Goal: Information Seeking & Learning: Learn about a topic

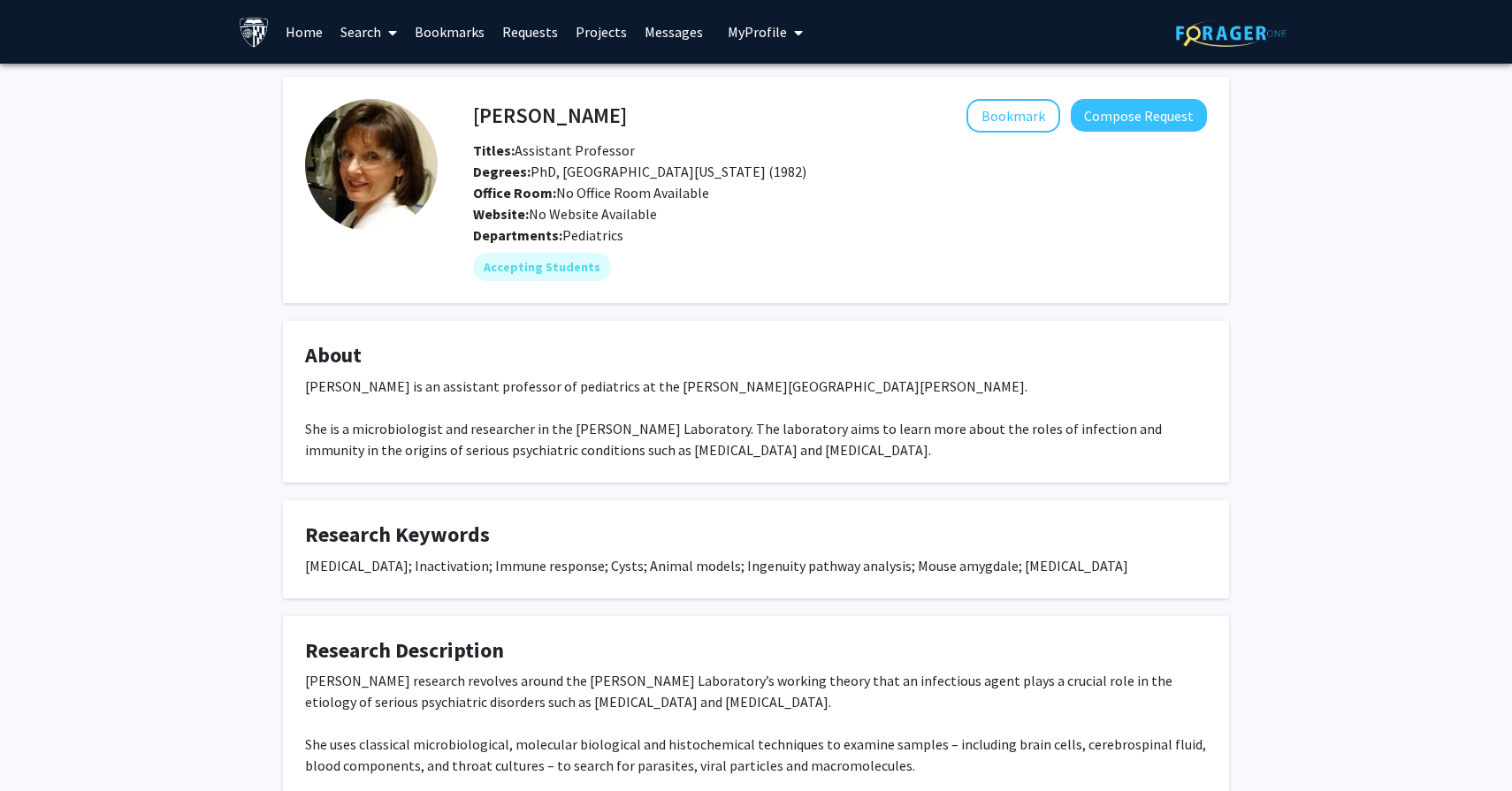
scroll to position [181, 0]
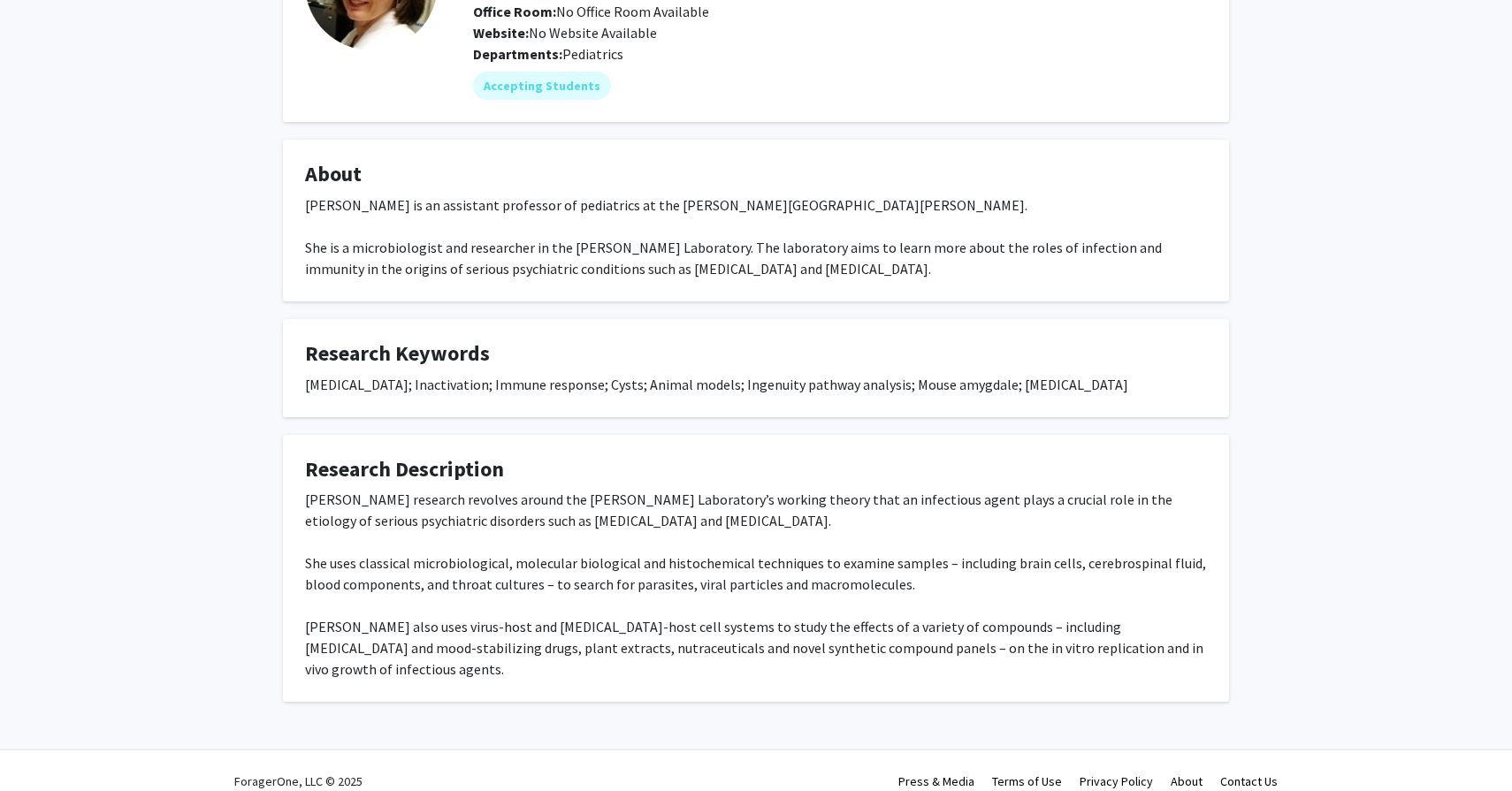
click at [638, 295] on fg-card "About [PERSON_NAME] is an assistant professor of pediatrics at the [PERSON_NAME…" at bounding box center [755, 220] width 946 height 162
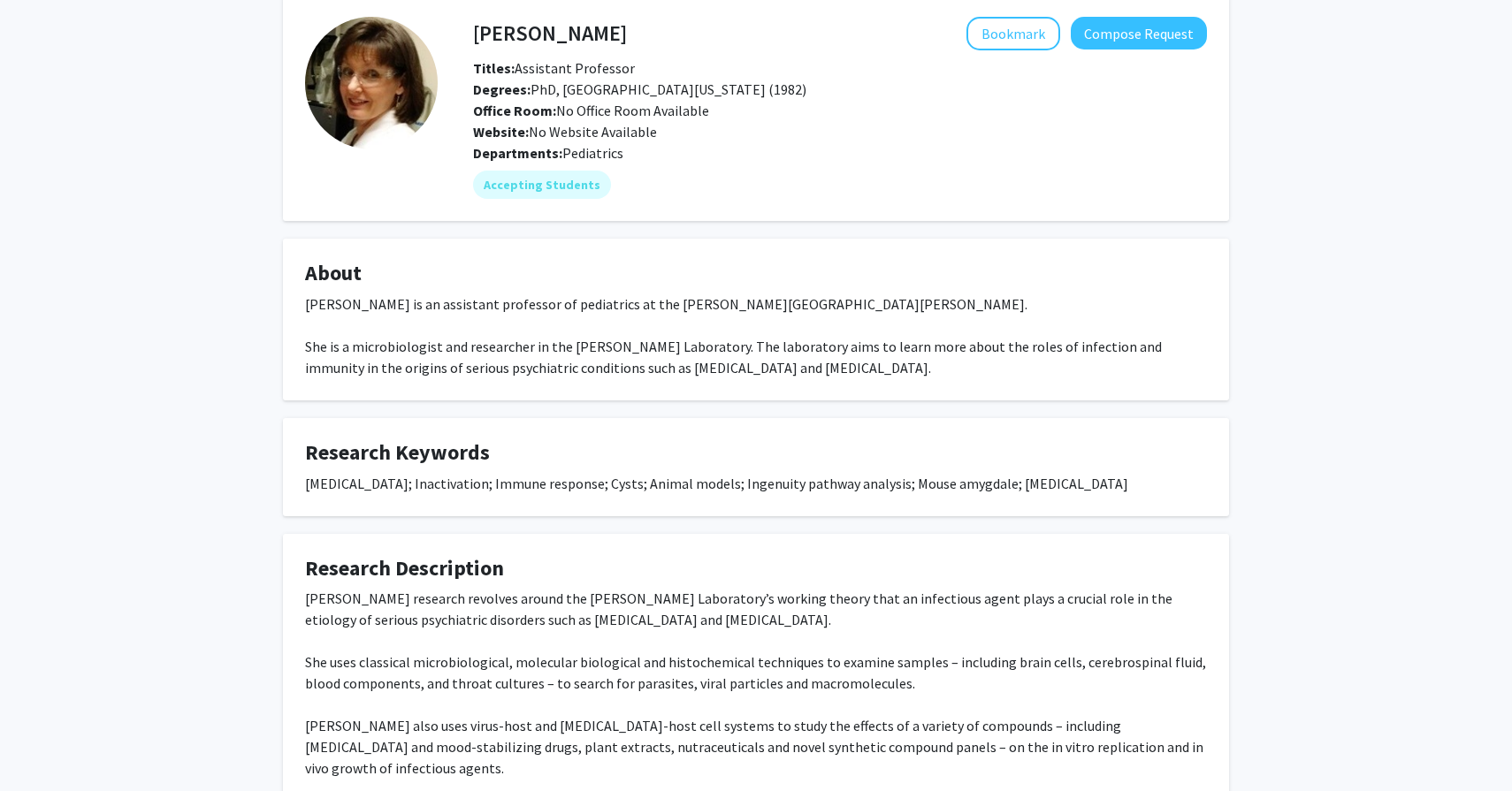
scroll to position [23, 0]
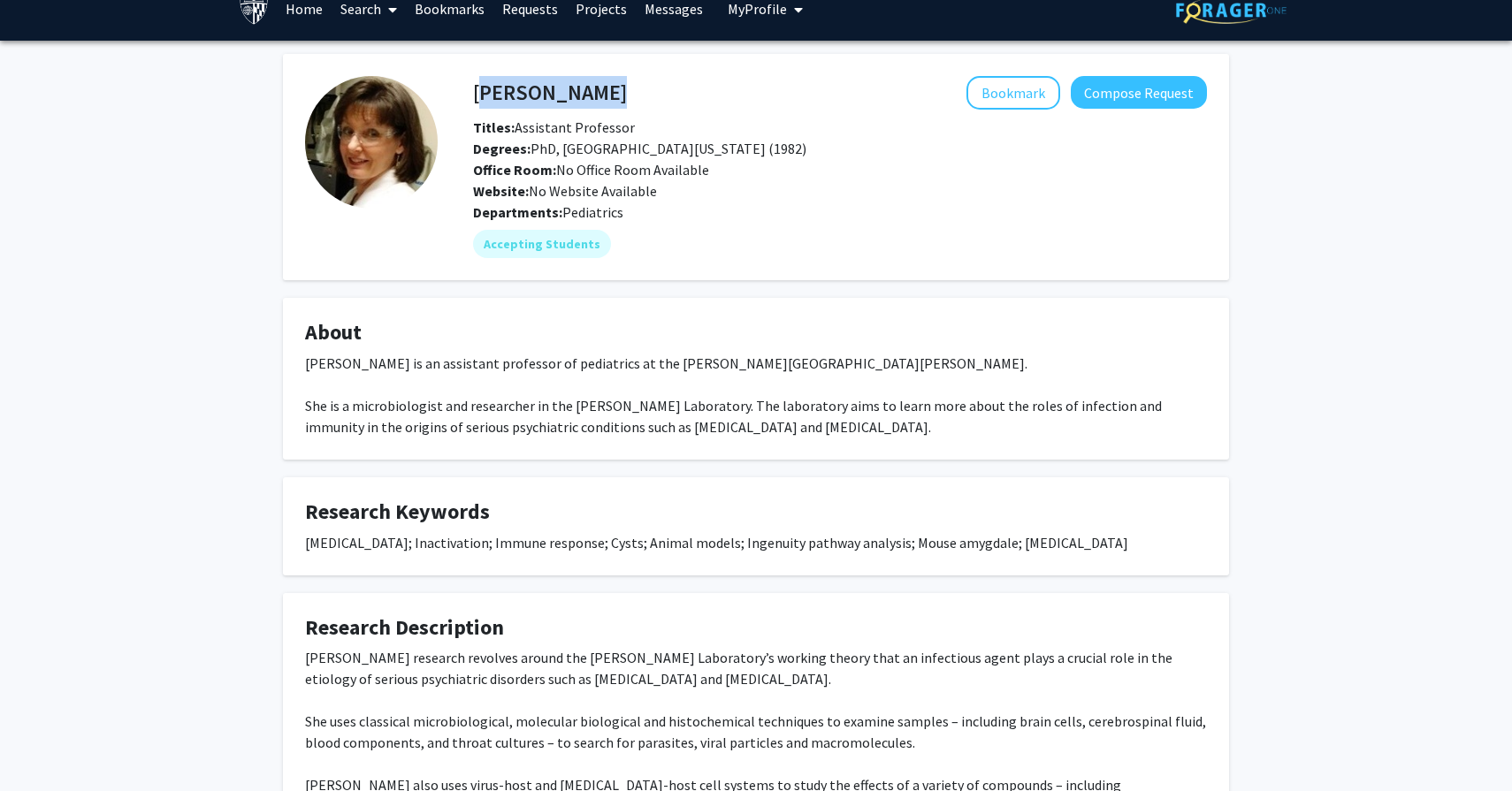
drag, startPoint x: 476, startPoint y: 88, endPoint x: 661, endPoint y: 88, distance: 185.0
click at [661, 88] on div "[PERSON_NAME] Bookmark Compose Request" at bounding box center [840, 92] width 761 height 33
copy h4 "[PERSON_NAME]"
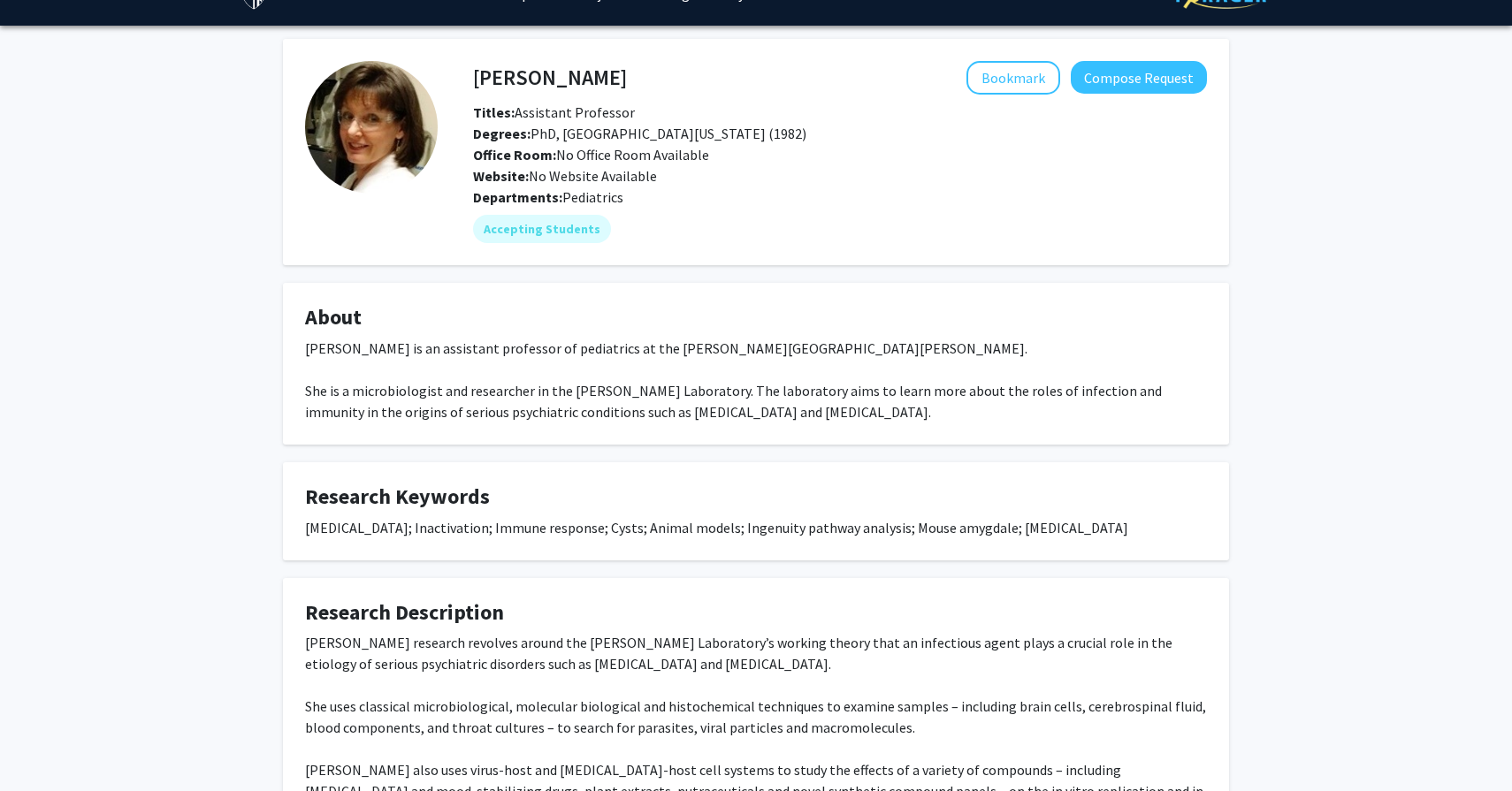
click at [635, 258] on fg-card "Lori Jones-Brando Bookmark Compose Request Titles: Assistant Professor Degrees:…" at bounding box center [755, 152] width 946 height 227
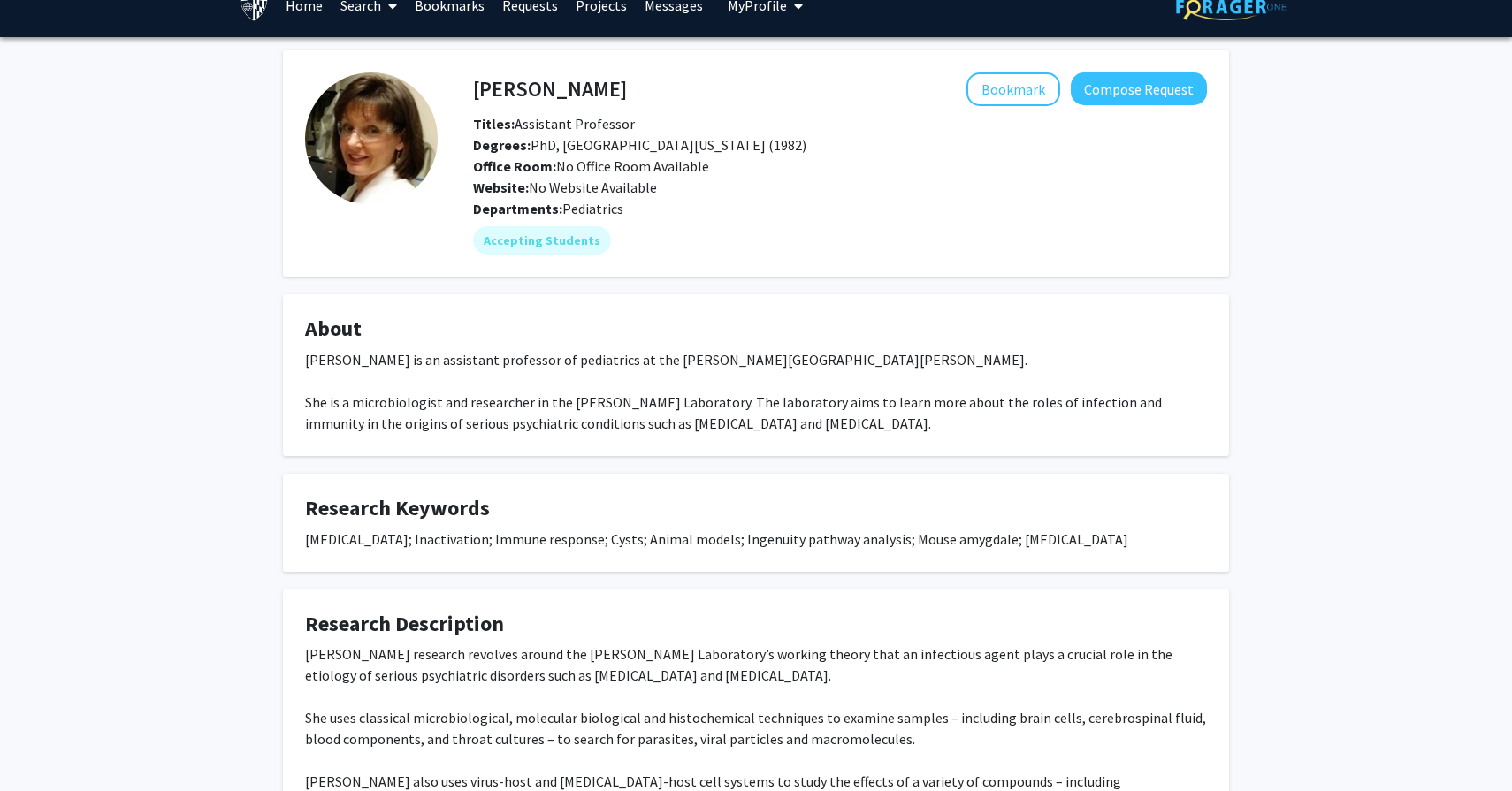
scroll to position [0, 0]
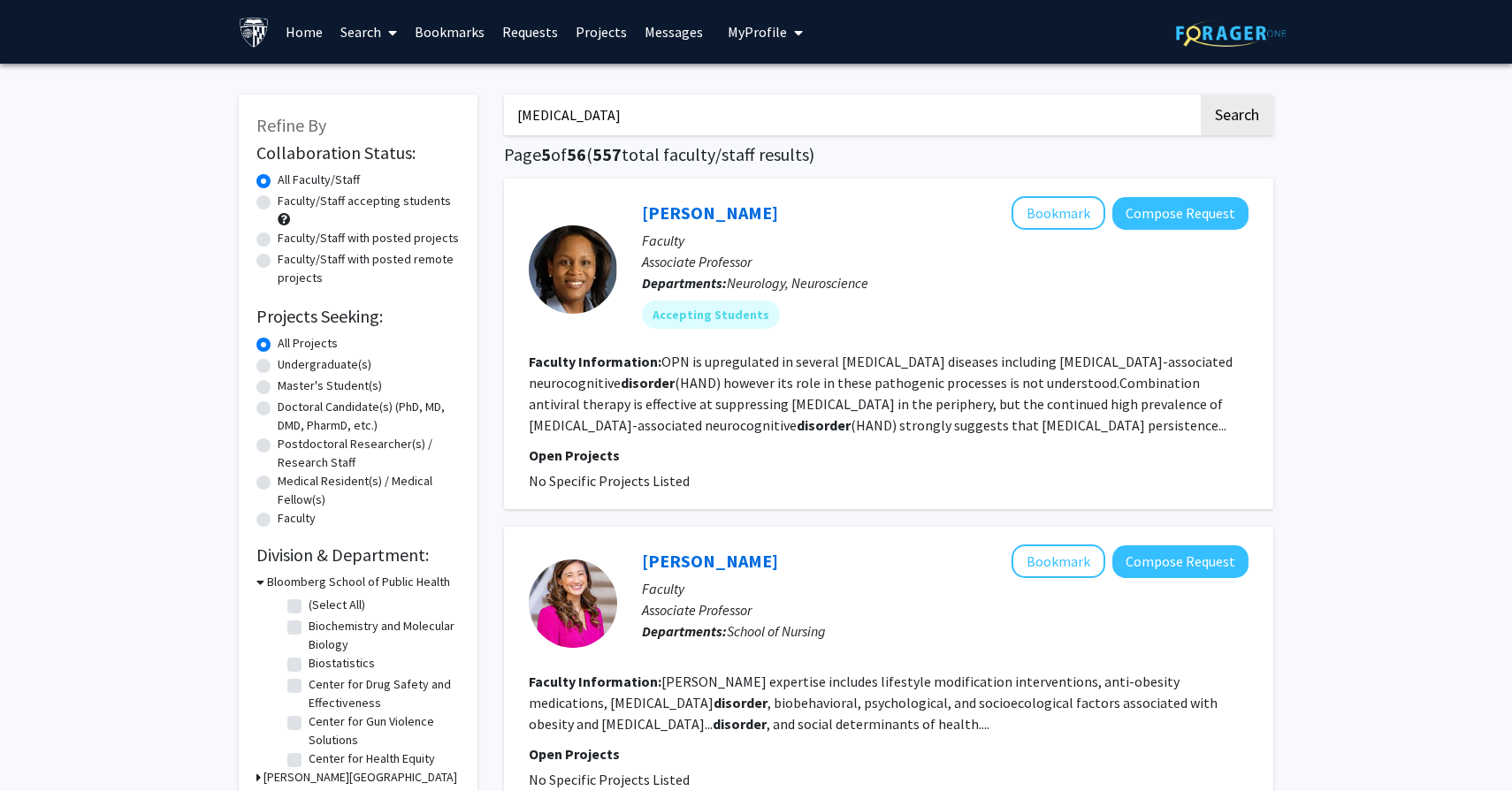
drag, startPoint x: 688, startPoint y: 110, endPoint x: 122, endPoint y: 115, distance: 566.0
type input "[MEDICAL_DATA]"
click at [1200, 95] on button "Search" at bounding box center [1237, 115] width 72 height 41
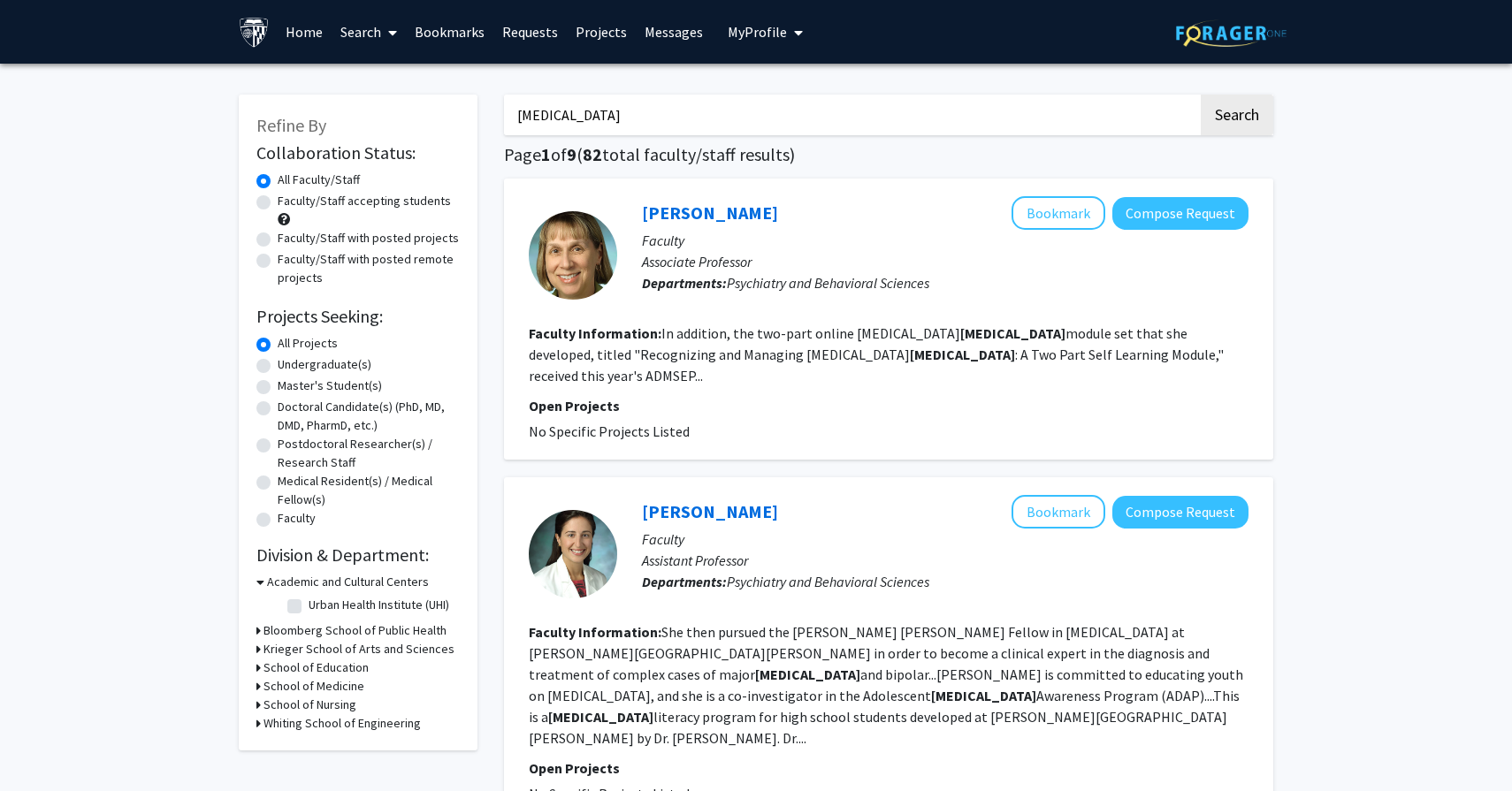
click at [377, 200] on label "Faculty/Staff accepting students" at bounding box center [364, 200] width 173 height 19
click at [289, 200] on input "Faculty/Staff accepting students" at bounding box center [283, 197] width 12 height 12
radio input "true"
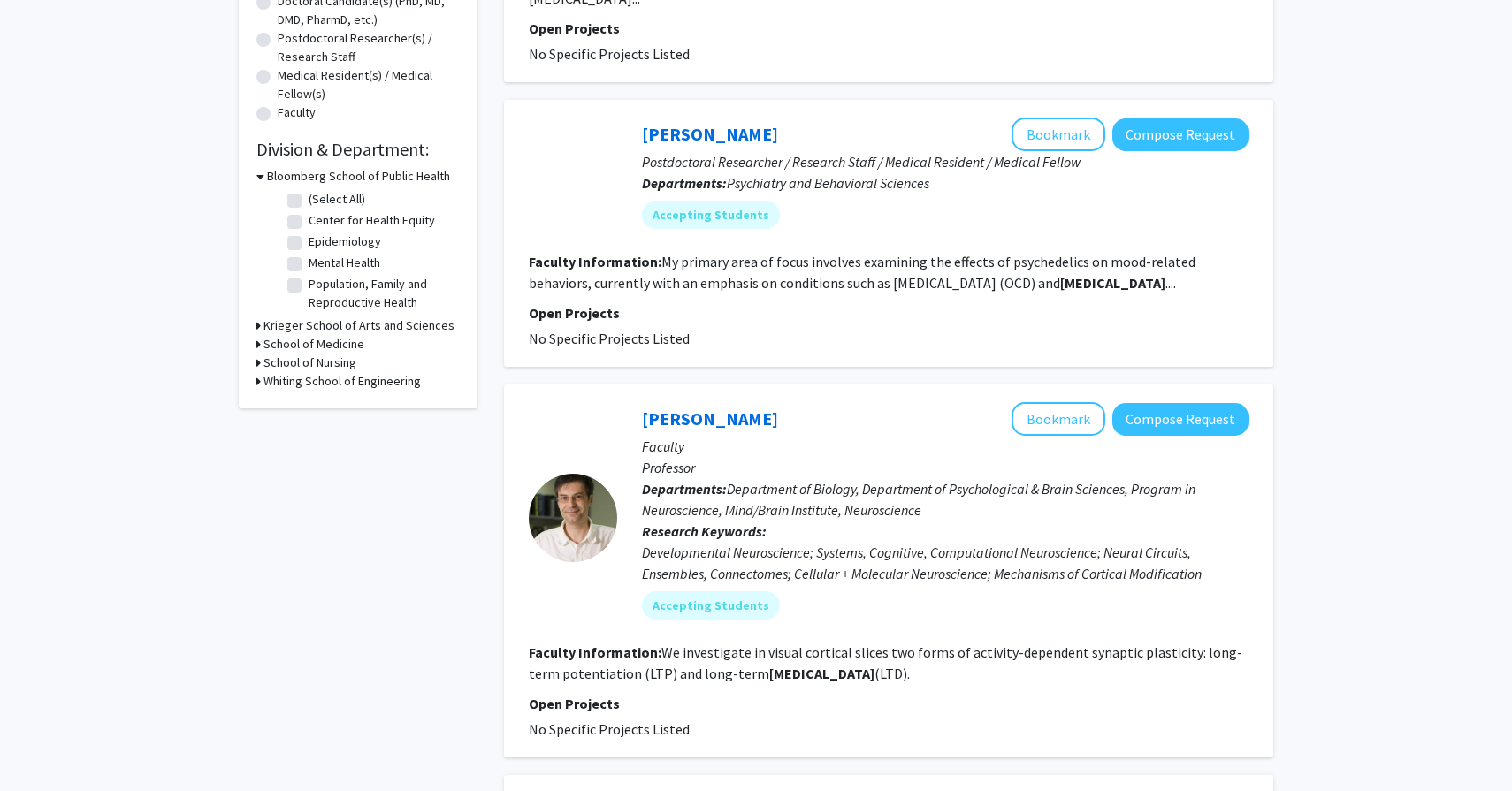
scroll to position [406, 0]
click at [687, 122] on link "[PERSON_NAME]" at bounding box center [710, 133] width 136 height 22
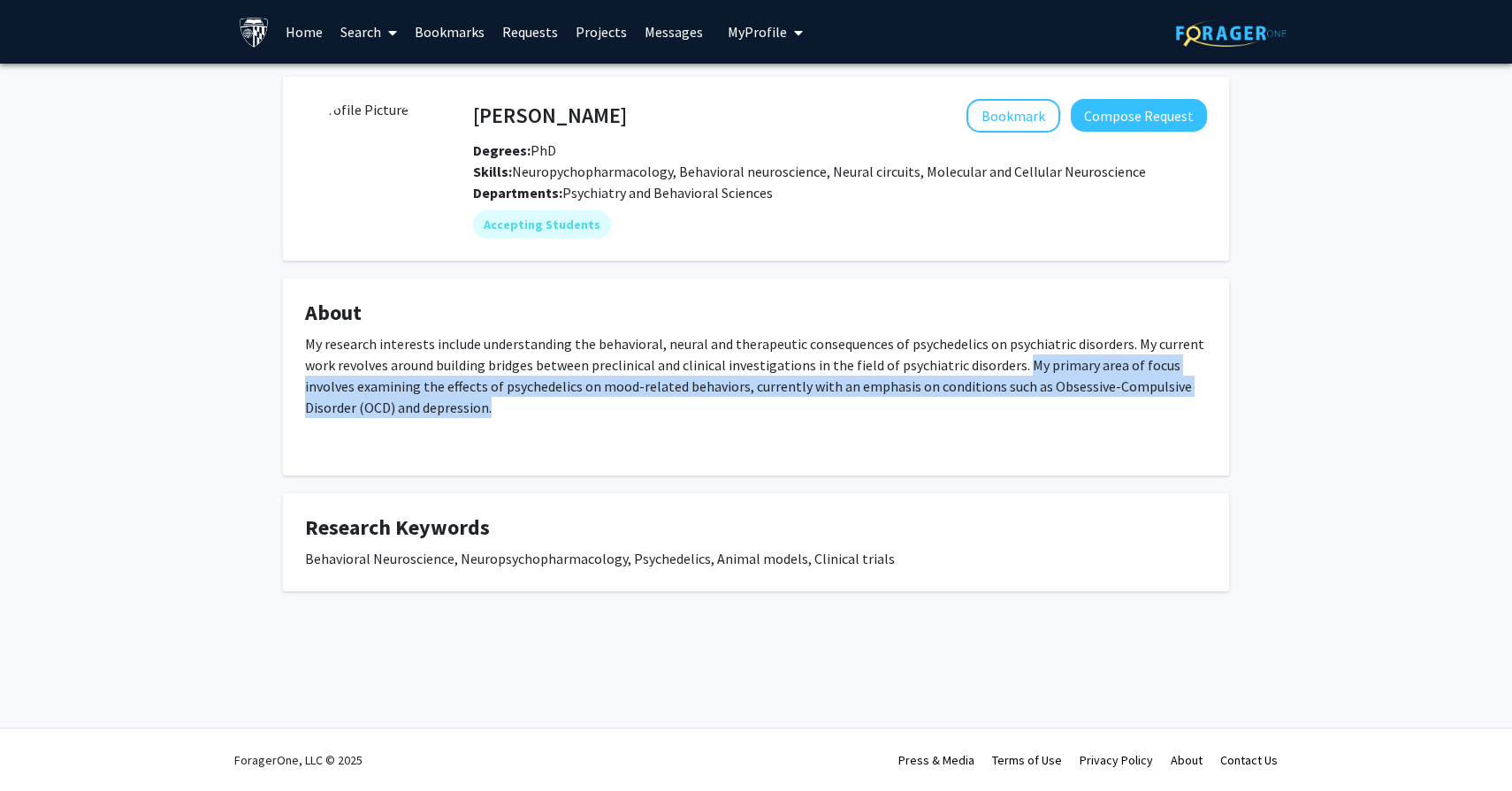
drag, startPoint x: 1018, startPoint y: 360, endPoint x: 1039, endPoint y: 402, distance: 47.0
click at [1039, 402] on p "My research interests include understanding the behavioral, neural and therapeu…" at bounding box center [756, 376] width 901 height 85
copy span "My primary area of focus involves examining the effects of psychedelics on mood…"
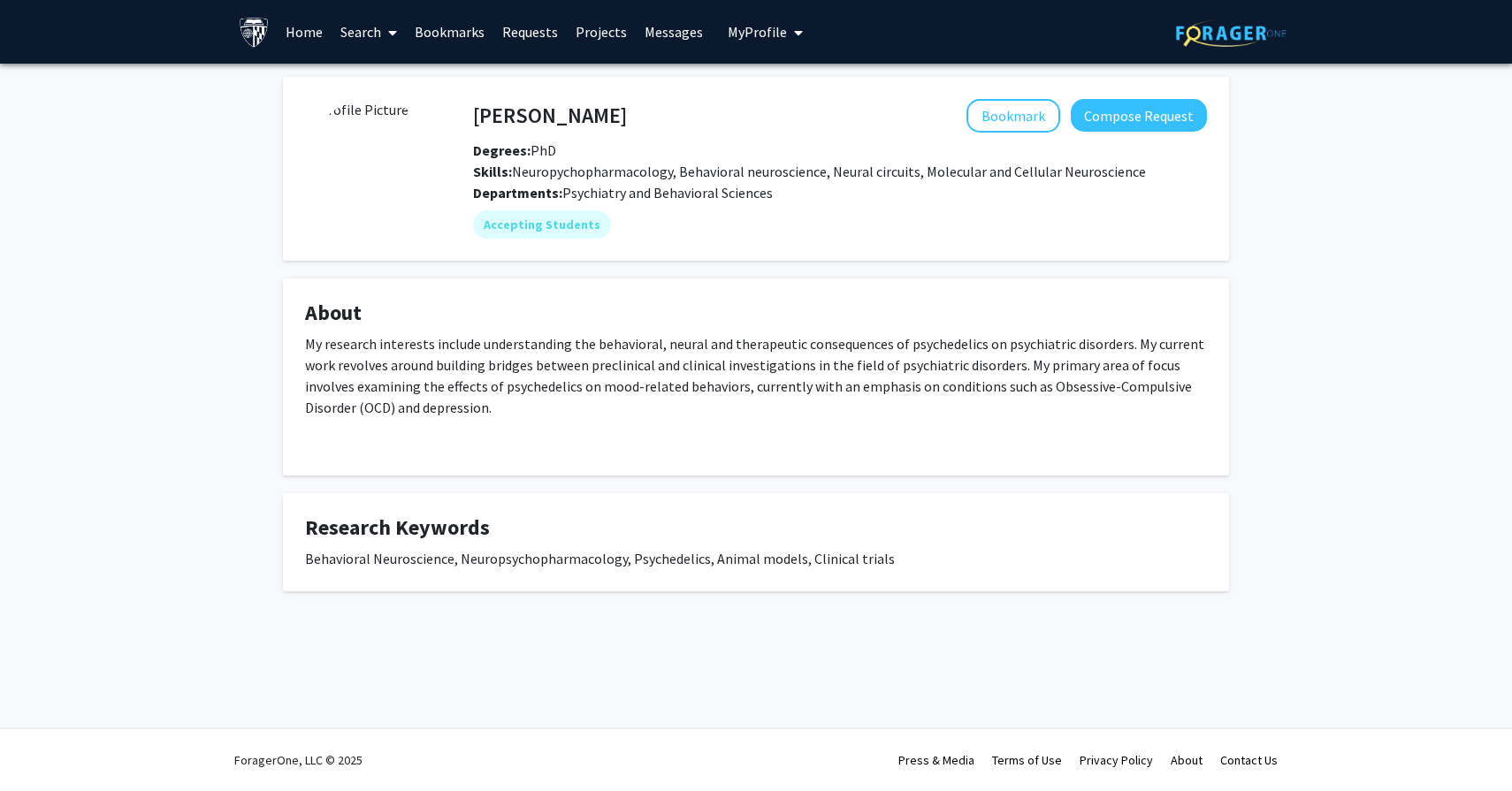
click at [182, 154] on div "[PERSON_NAME] Bookmark Compose Request Degrees: PhD Skills: Neuropychopharmacol…" at bounding box center [756, 356] width 1512 height 585
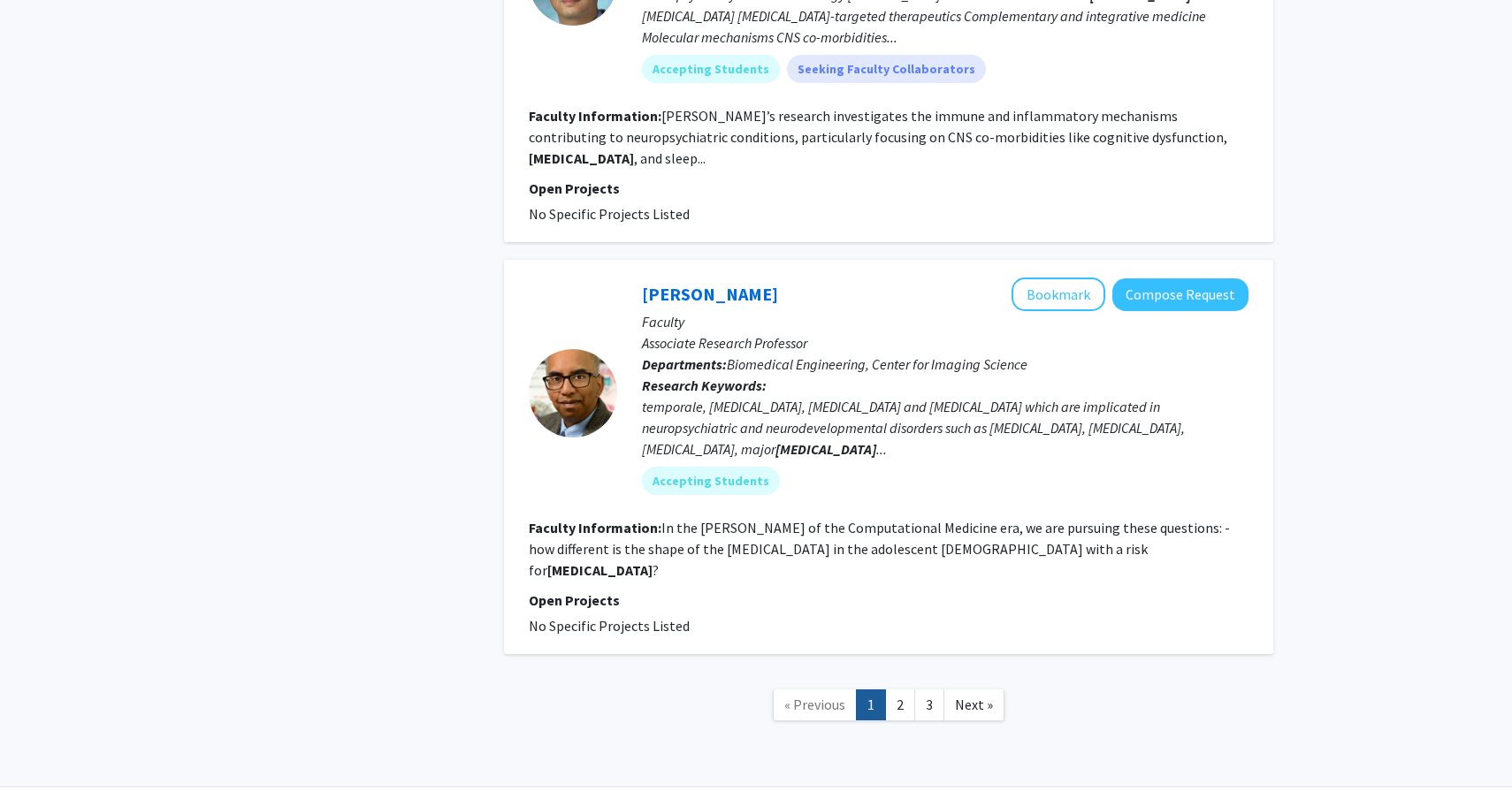
scroll to position [3090, 0]
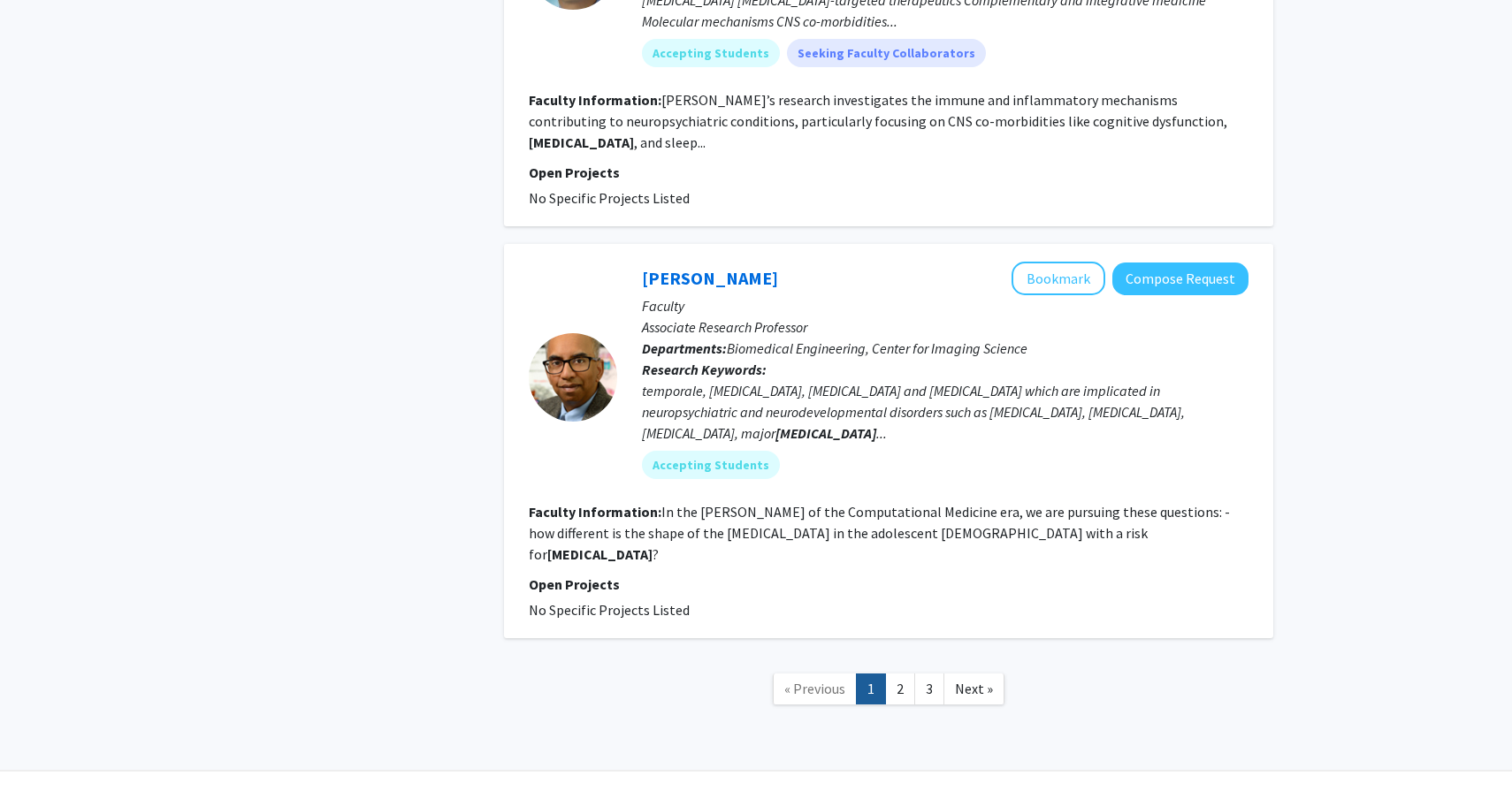
click at [907, 674] on link "2" at bounding box center [900, 689] width 30 height 31
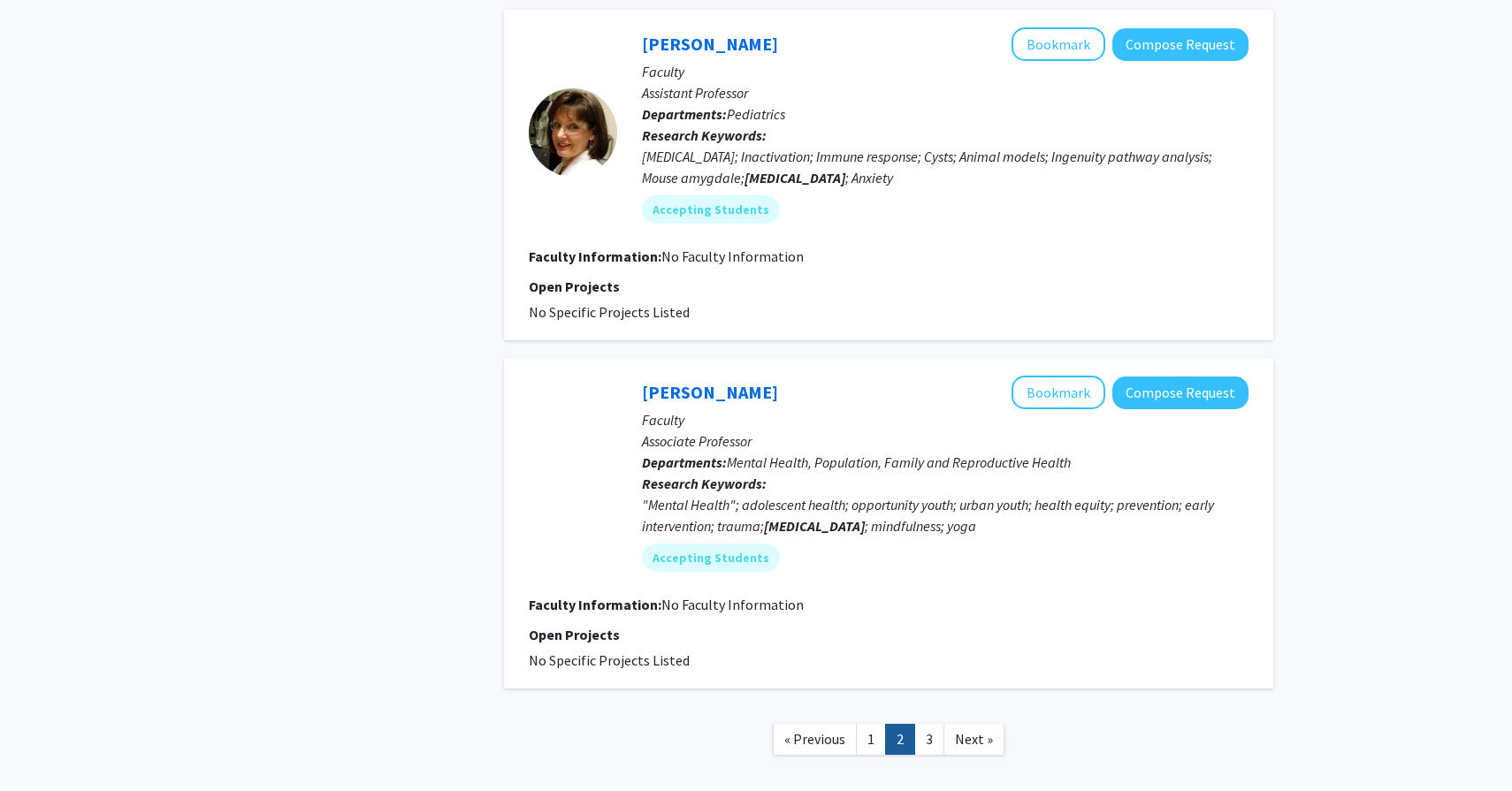
scroll to position [2814, 0]
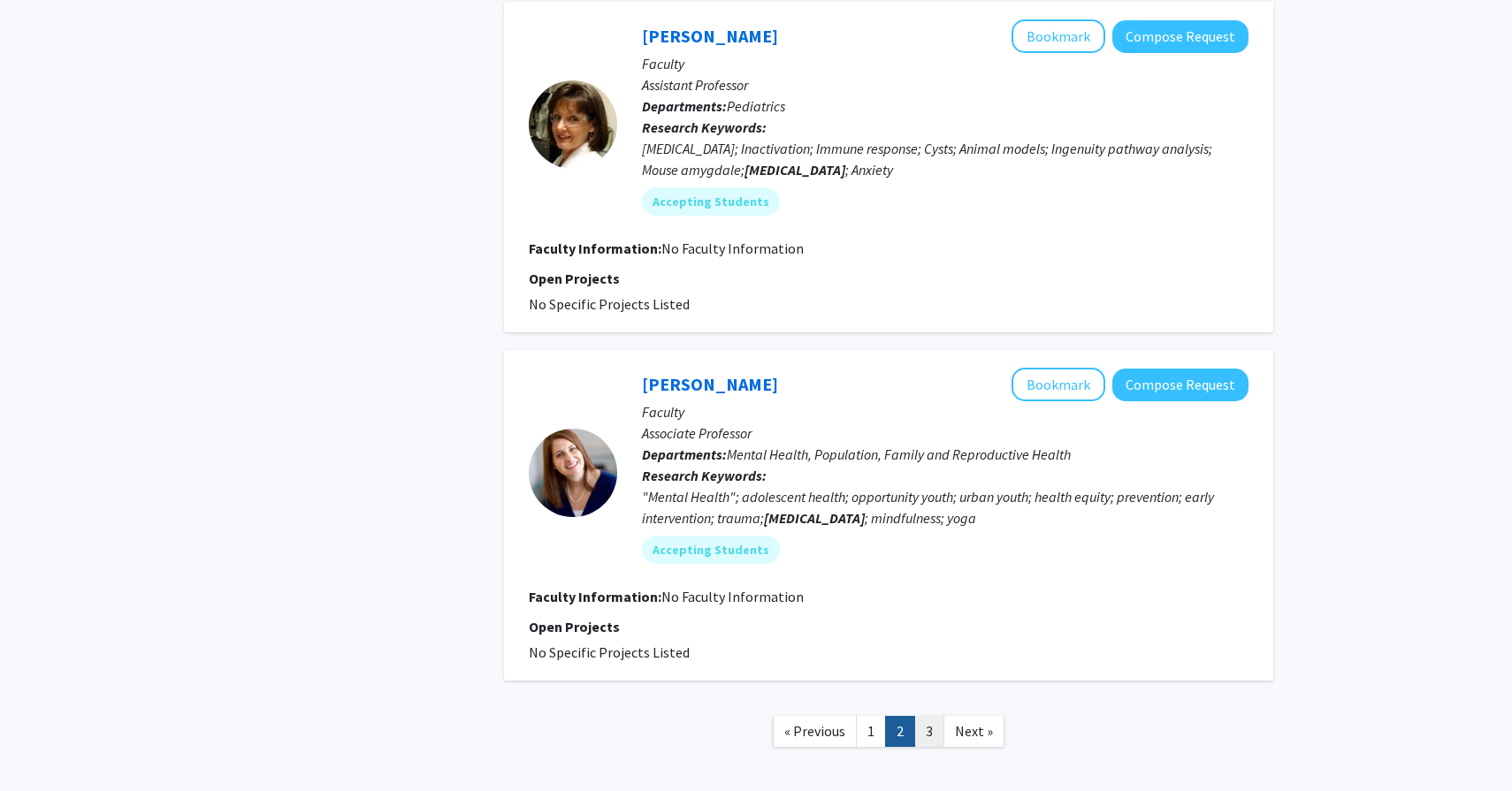
click at [929, 716] on link "3" at bounding box center [929, 731] width 30 height 31
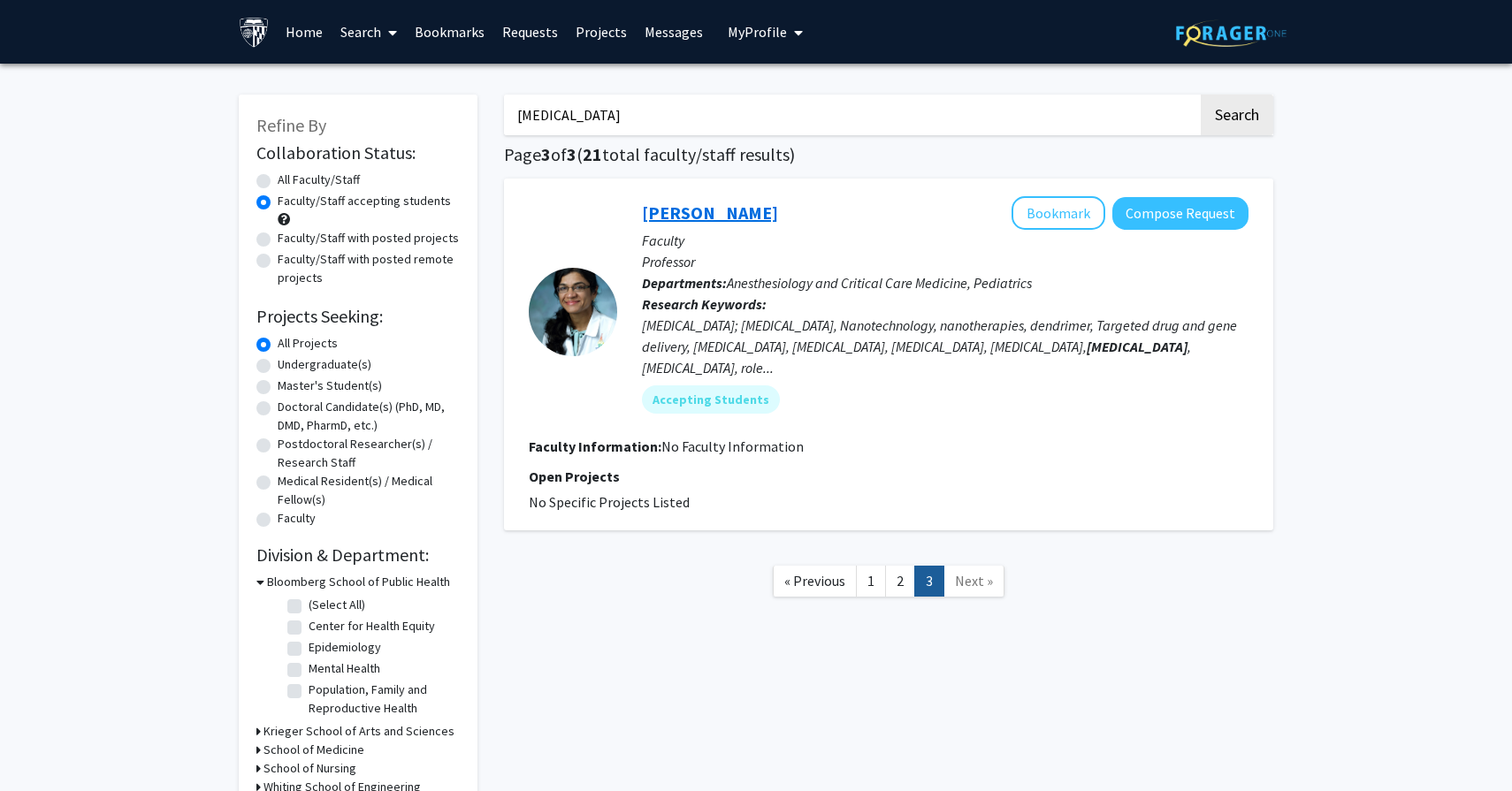
click at [695, 215] on link "[PERSON_NAME]" at bounding box center [710, 212] width 136 height 22
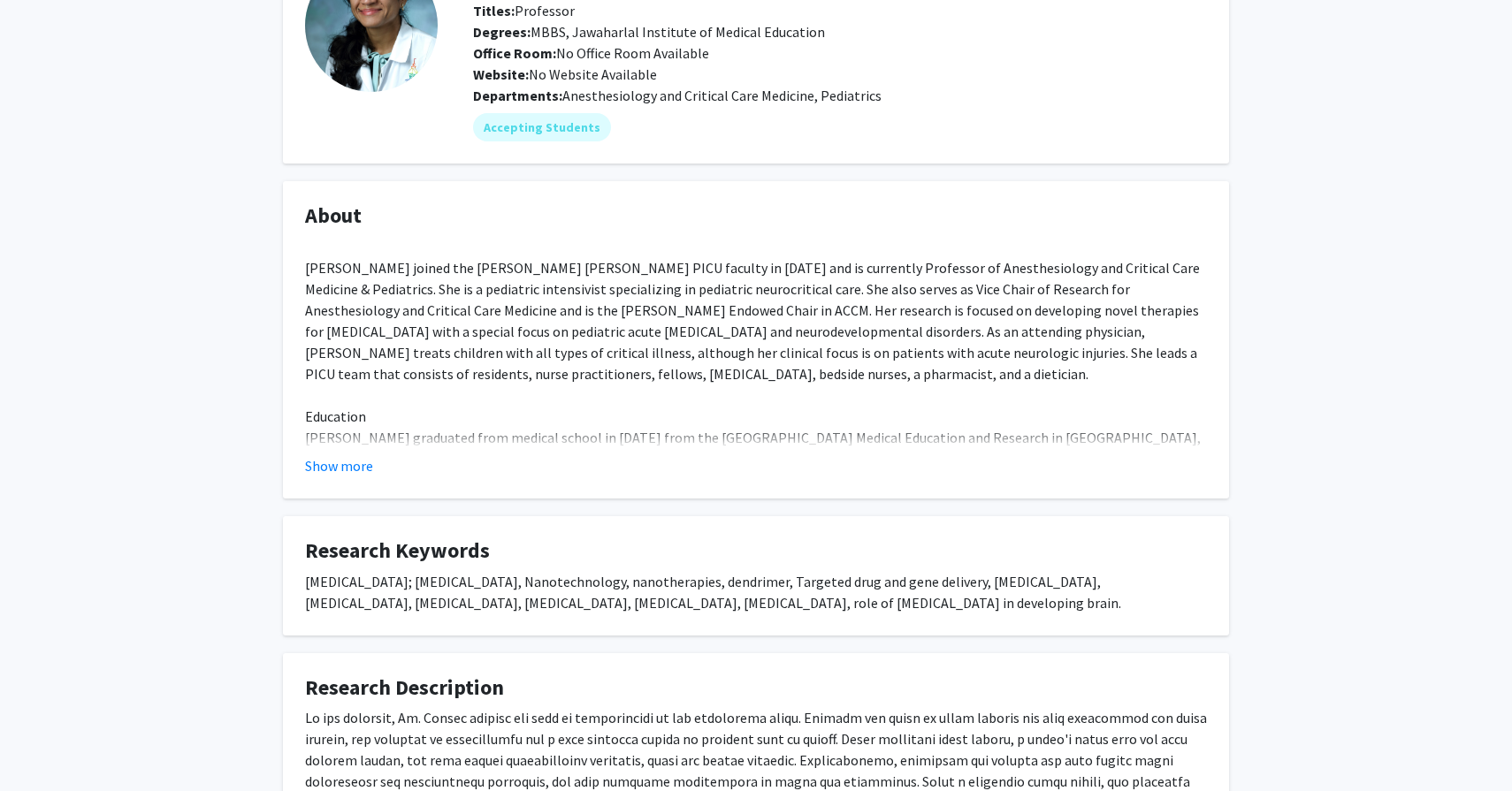
scroll to position [225, 0]
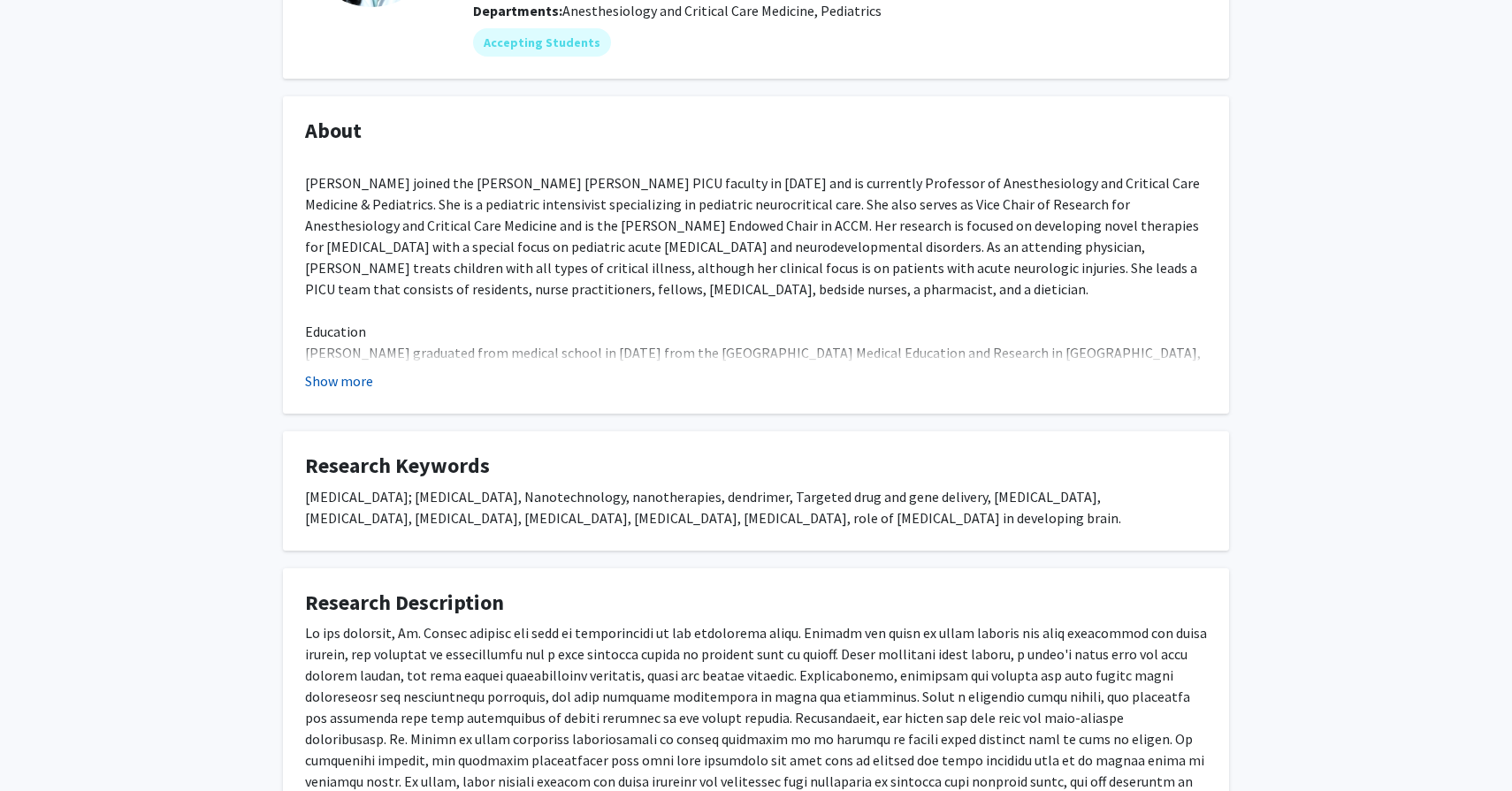
click at [345, 377] on button "Show more" at bounding box center [339, 380] width 68 height 21
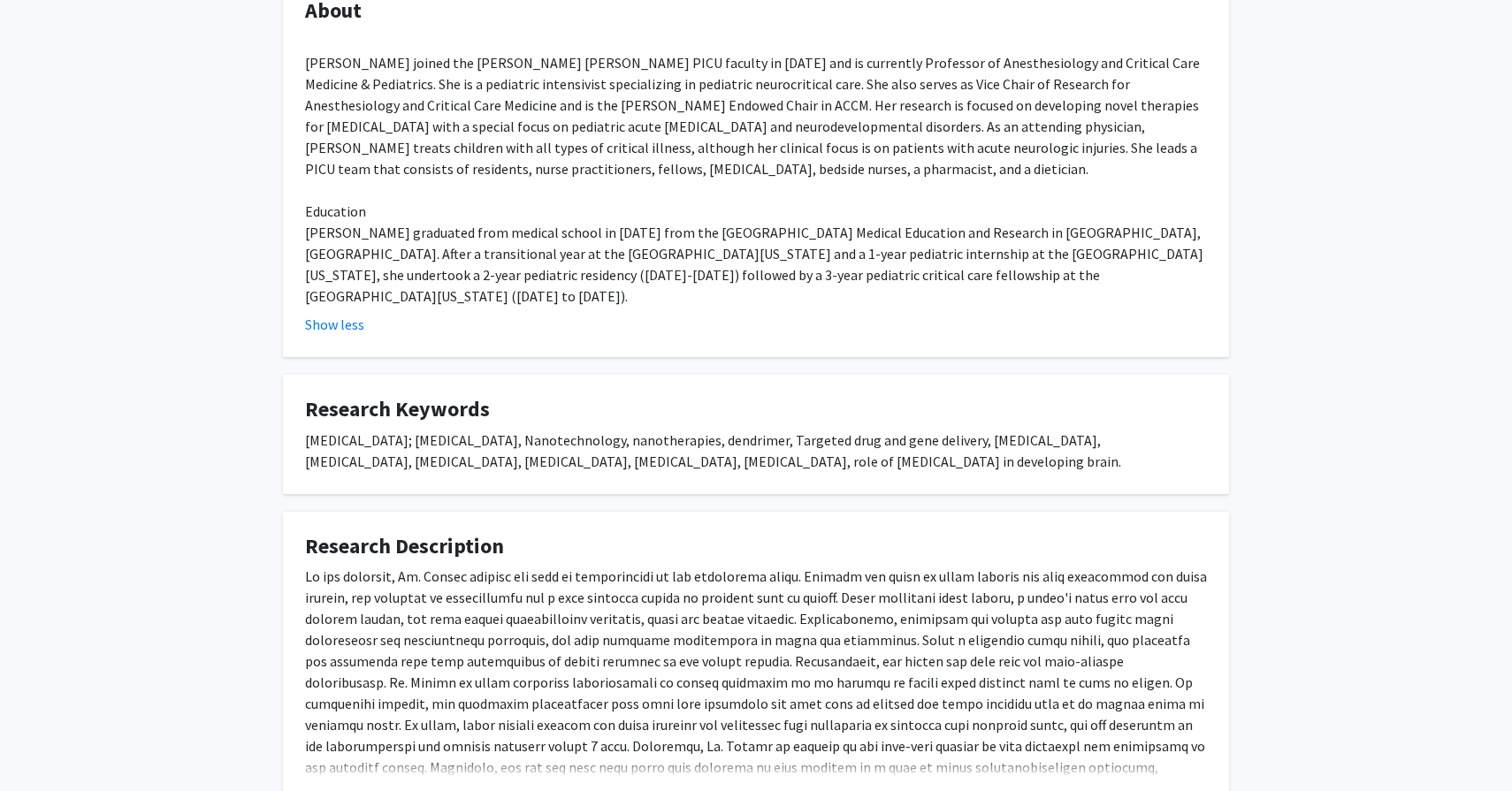
scroll to position [349, 0]
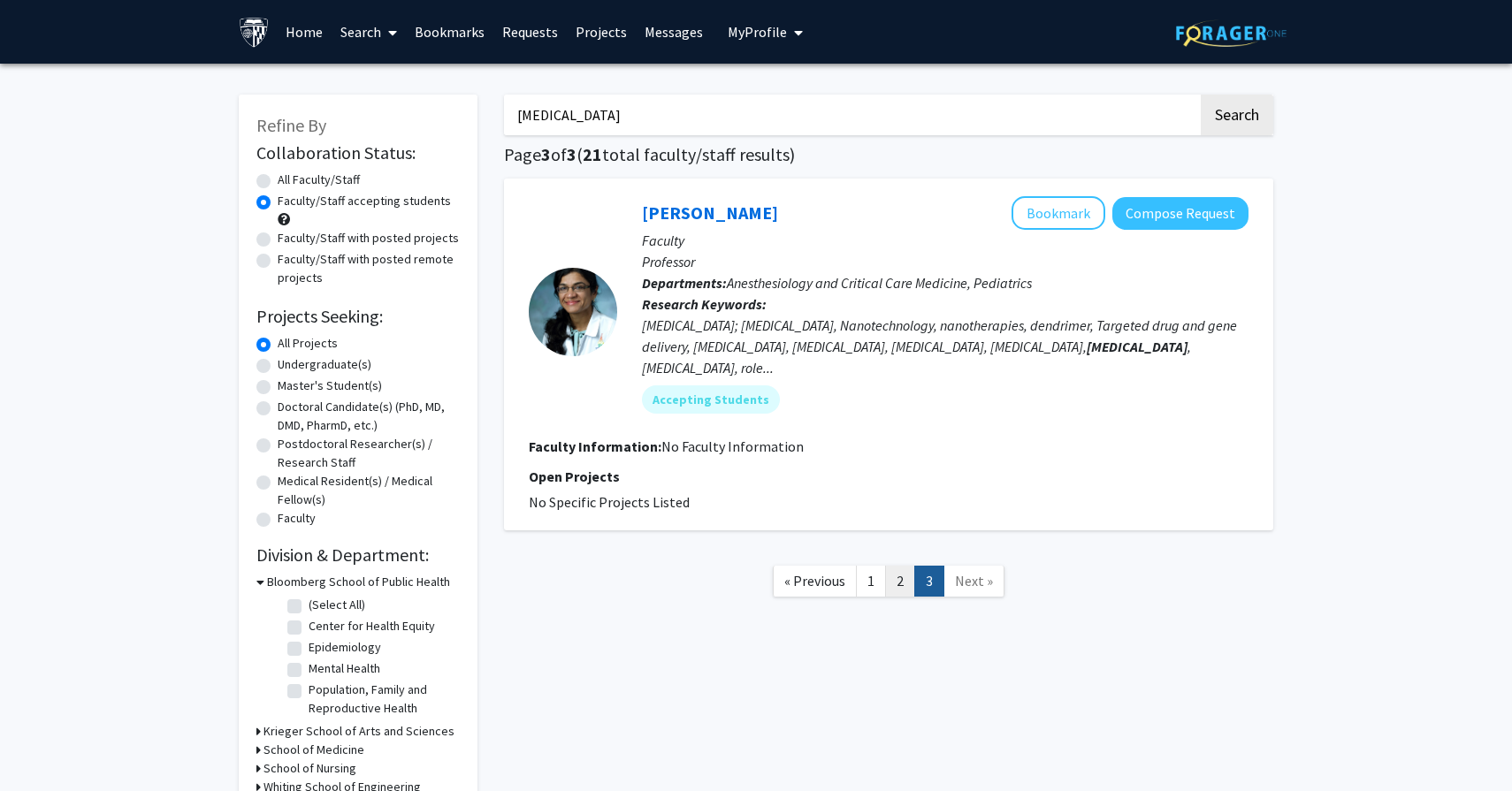
click at [895, 570] on link "2" at bounding box center [900, 581] width 30 height 31
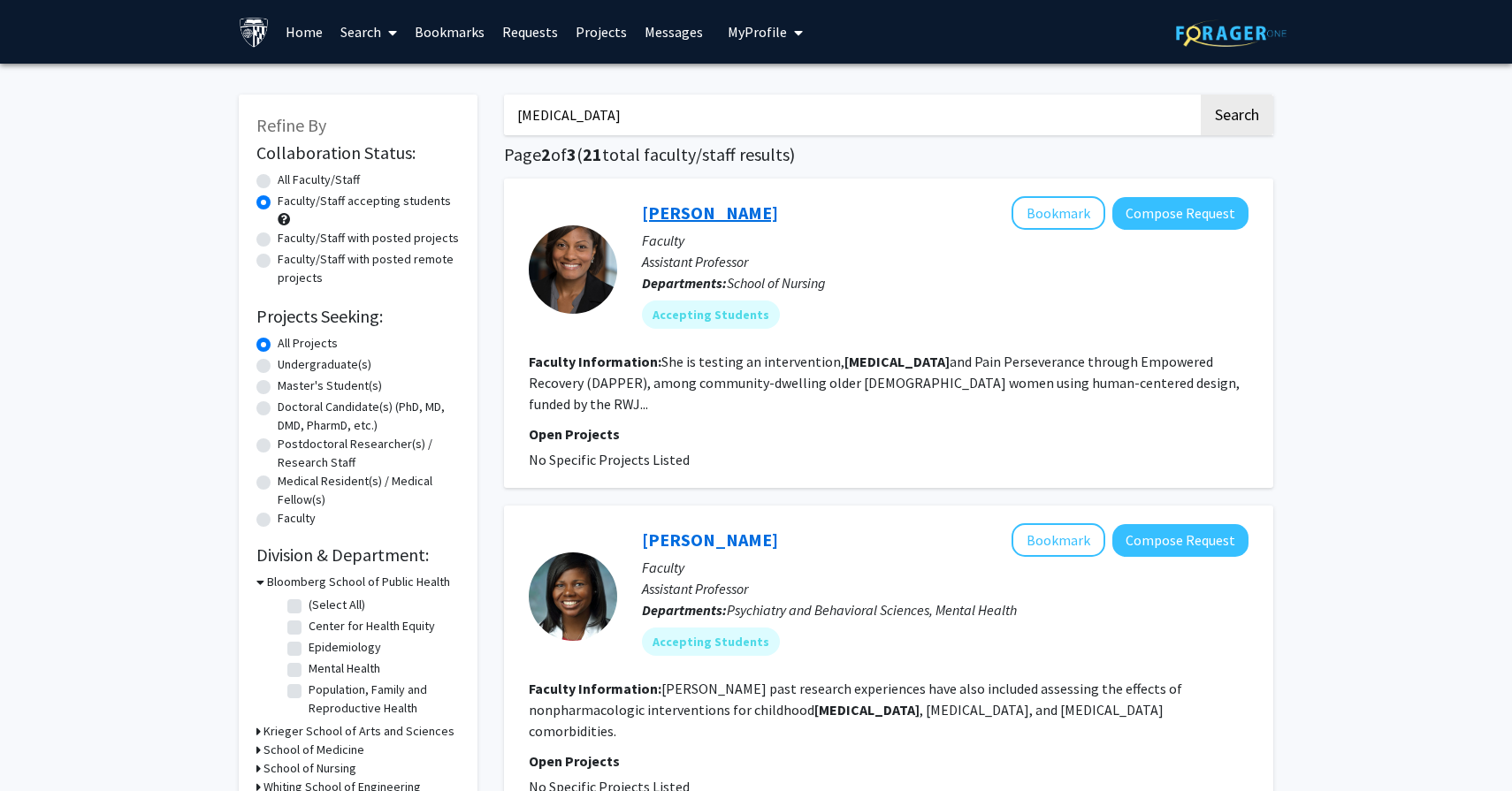
click at [700, 212] on link "[PERSON_NAME]" at bounding box center [710, 212] width 136 height 22
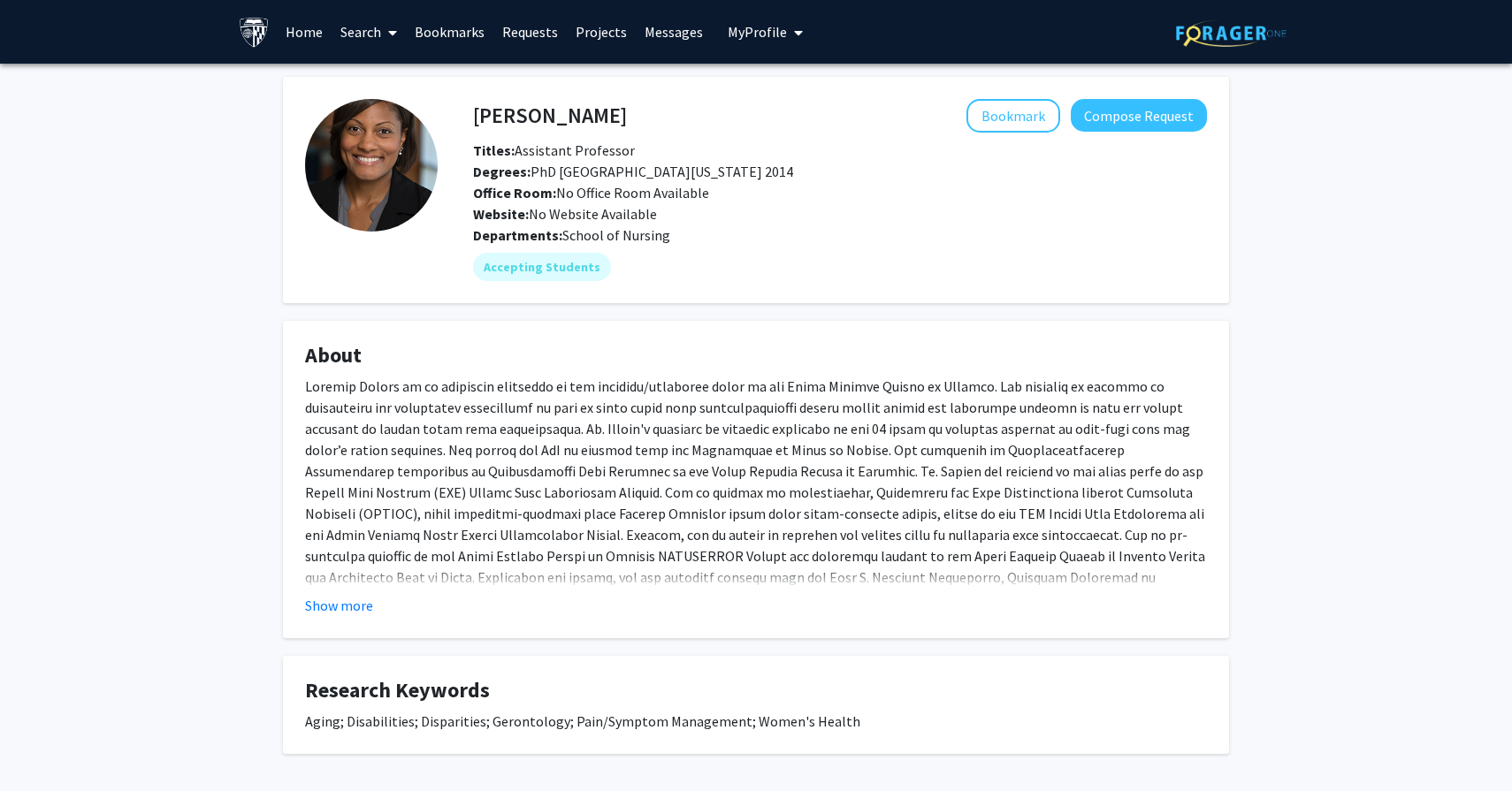
scroll to position [72, 0]
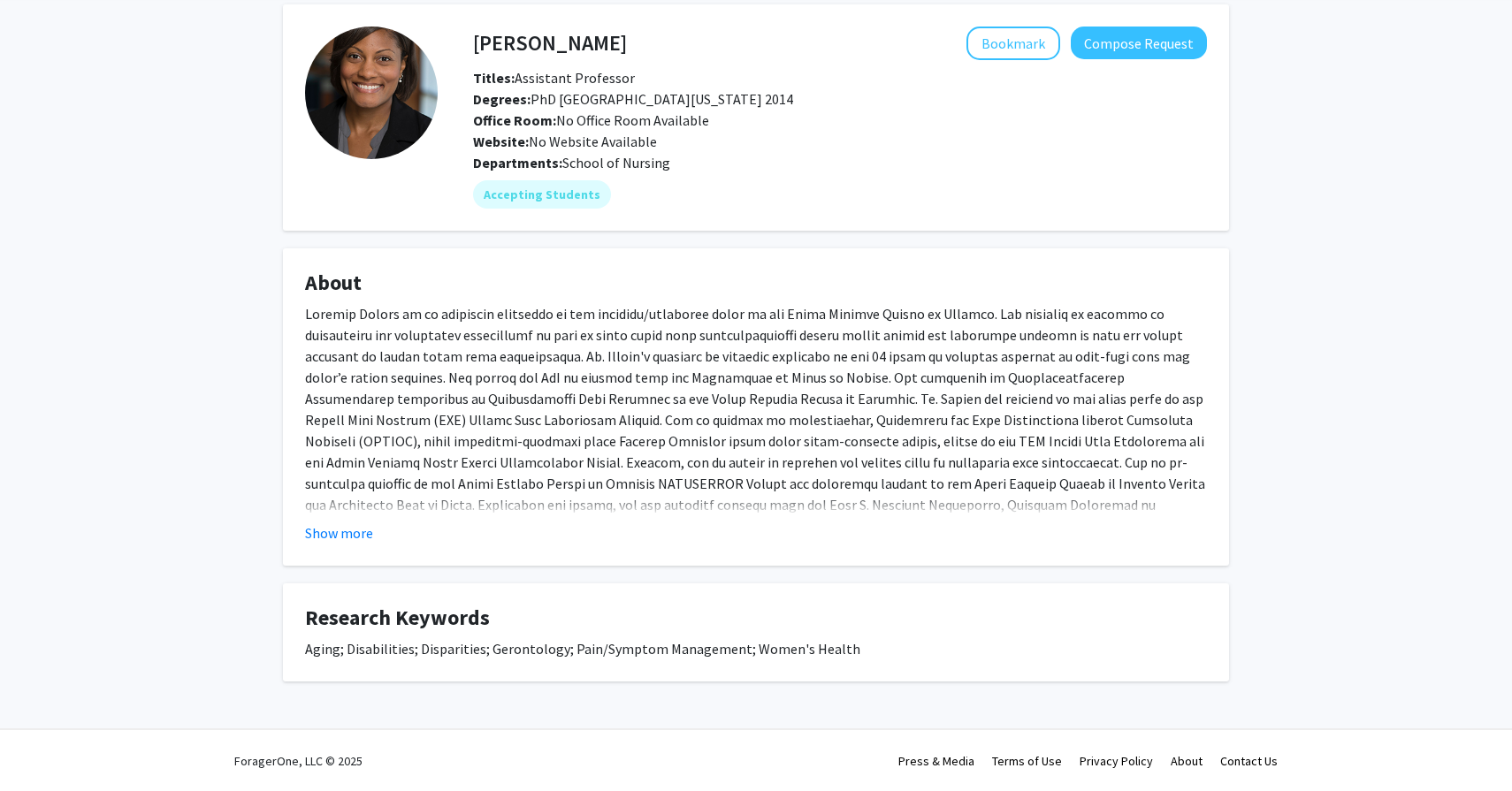
click at [266, 498] on div "[PERSON_NAME] Bookmark Compose Request Titles: Assistant Professor Degrees: PhD…" at bounding box center [756, 365] width 1512 height 748
click at [331, 498] on div at bounding box center [756, 420] width 901 height 233
click at [329, 521] on fg-read-more "Show more" at bounding box center [756, 423] width 901 height 240
click at [334, 528] on button "Show more" at bounding box center [339, 532] width 68 height 21
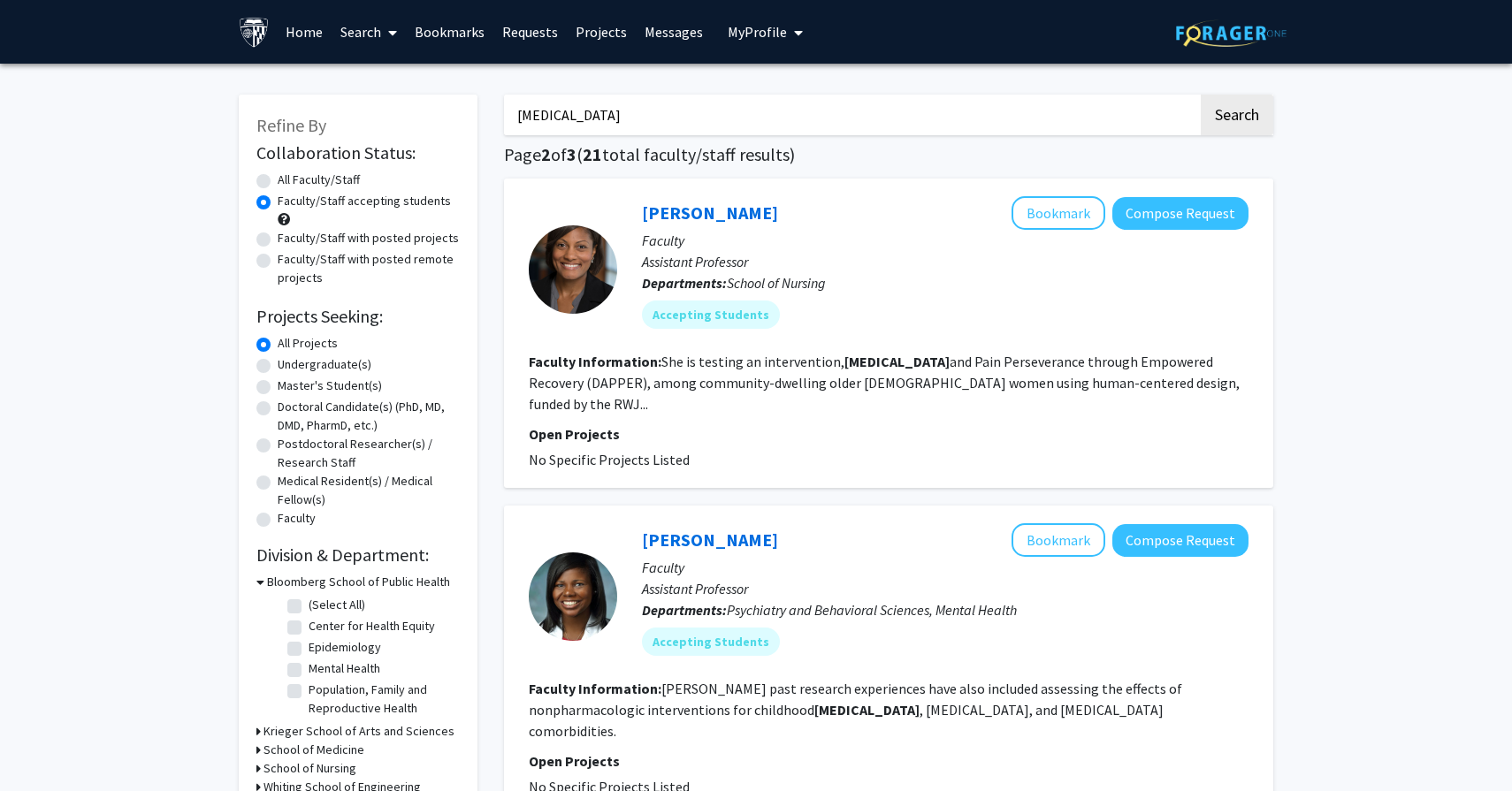
drag, startPoint x: 612, startPoint y: 120, endPoint x: 474, endPoint y: 118, distance: 138.0
type input "[MEDICAL_DATA]"
click at [1200, 95] on button "Search" at bounding box center [1237, 115] width 72 height 41
radio input "true"
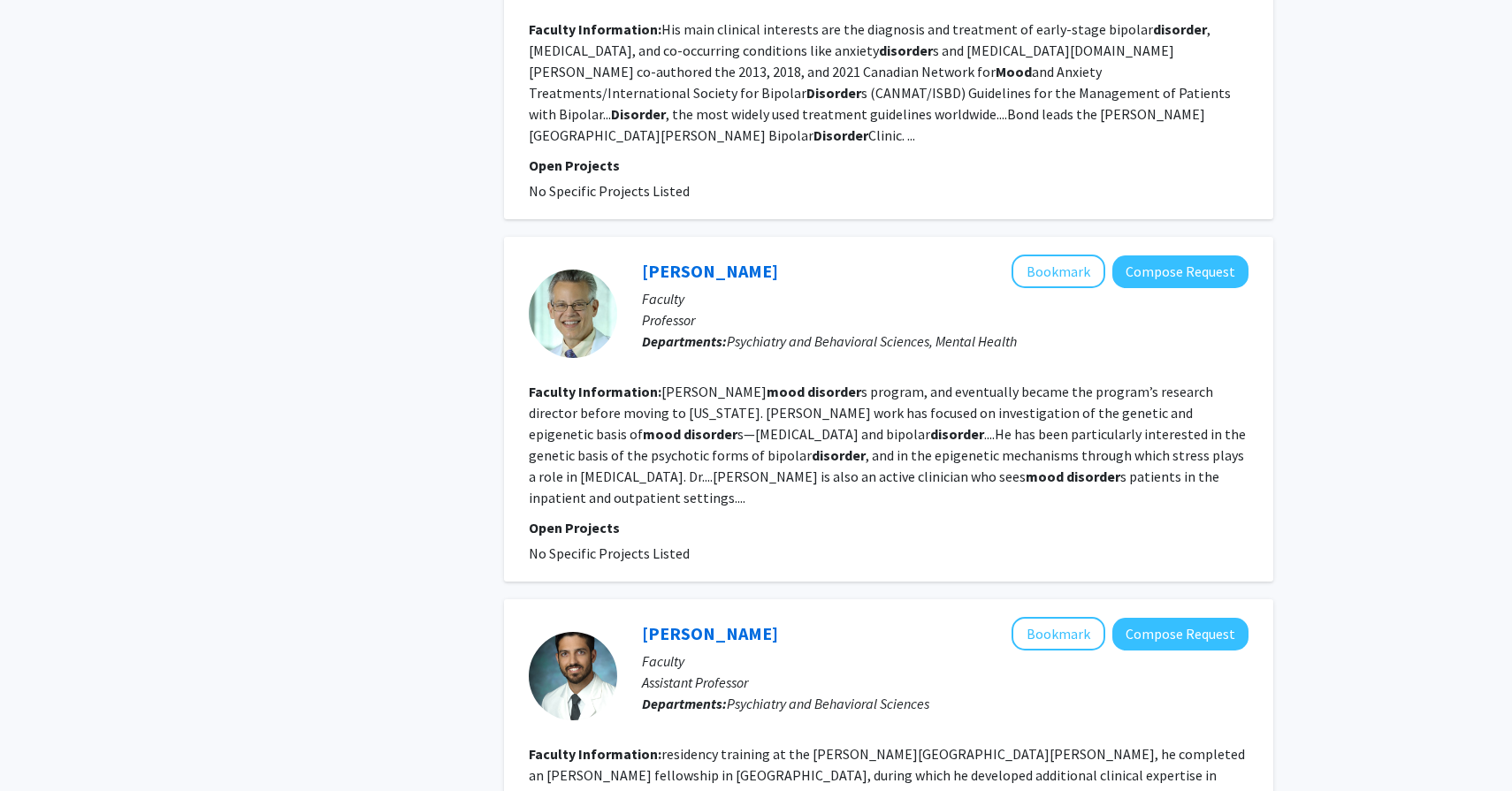
scroll to position [2427, 0]
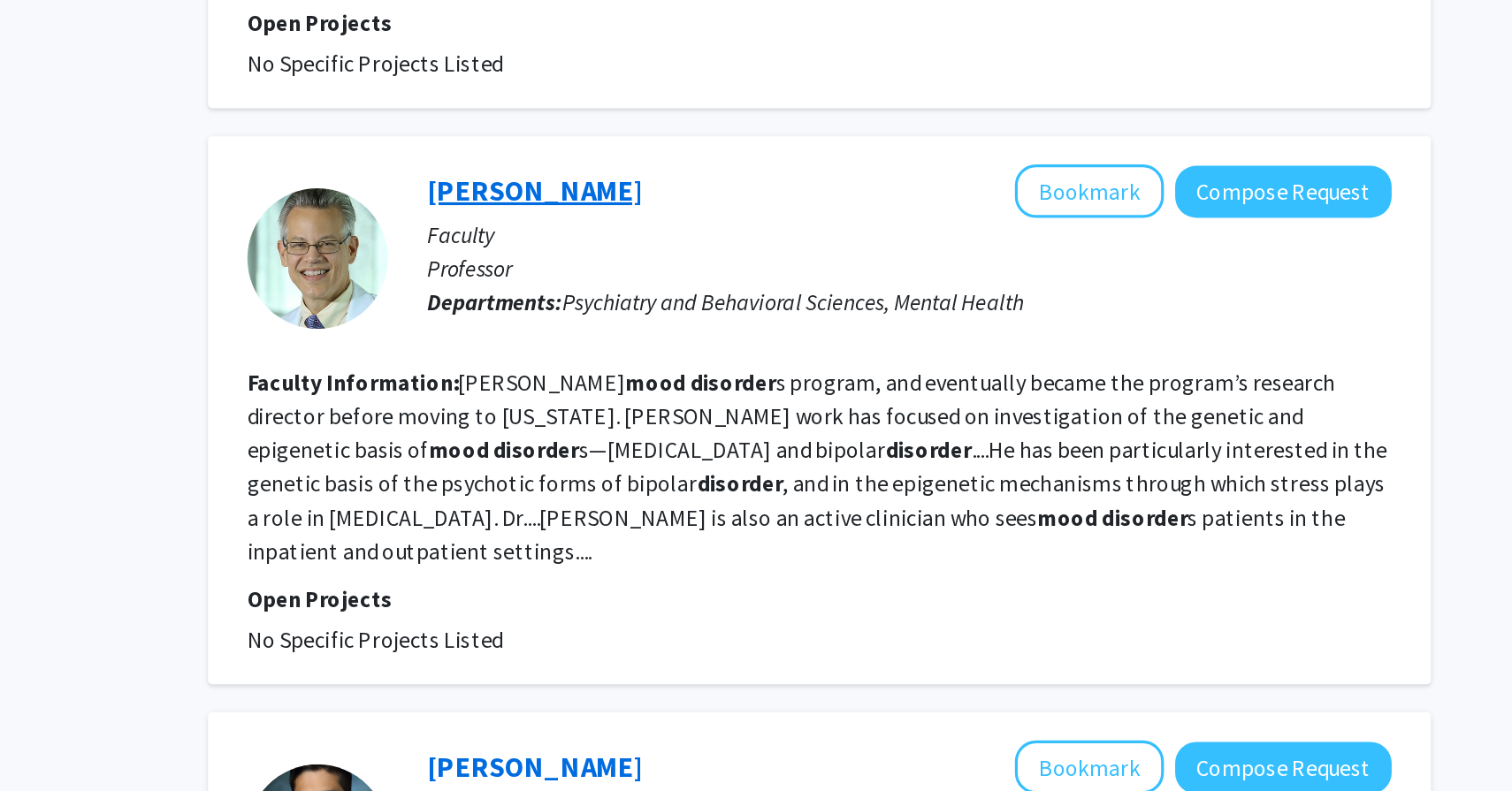
click at [712, 233] on link "[PERSON_NAME]" at bounding box center [710, 244] width 136 height 22
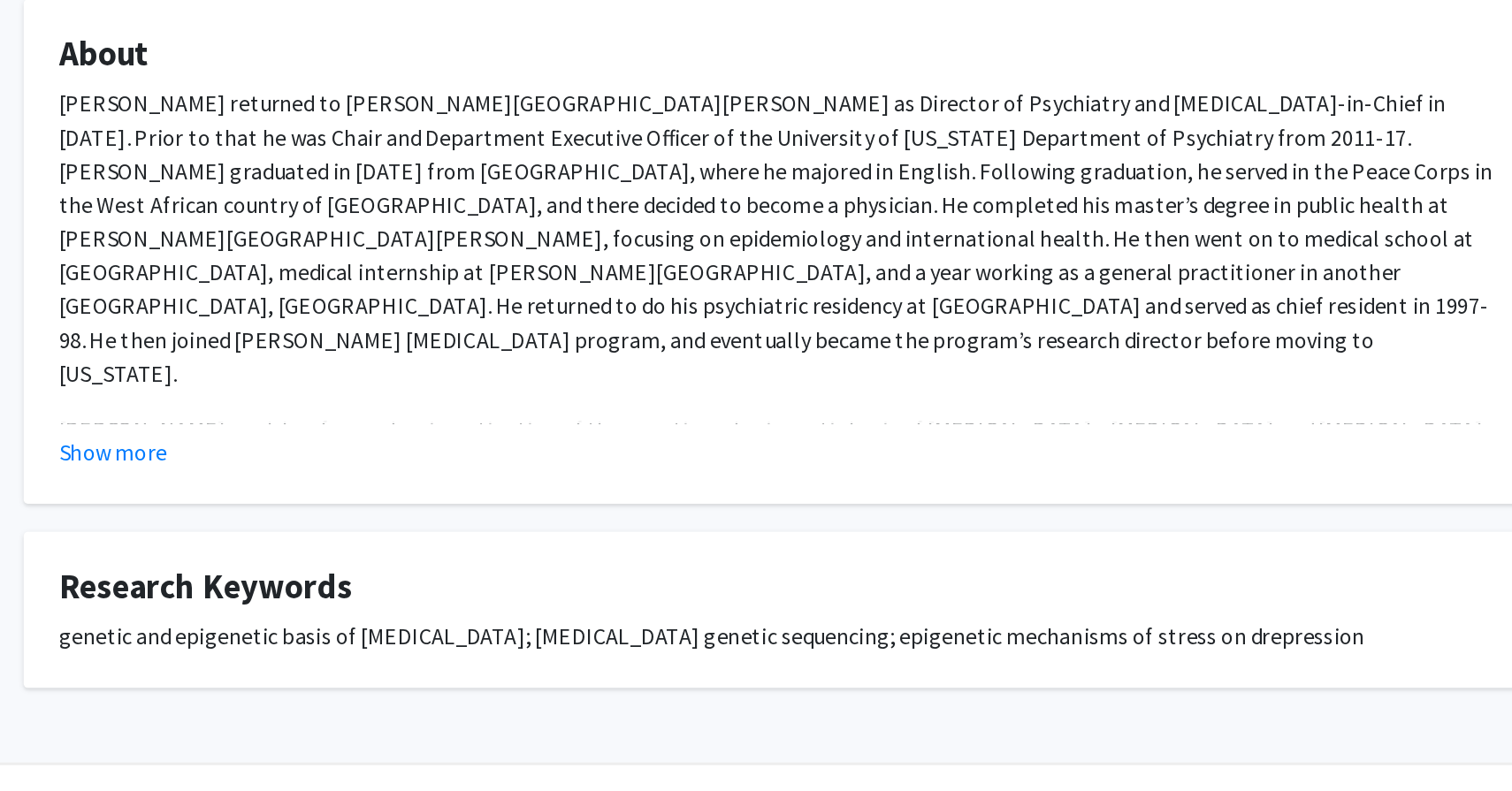
scroll to position [14, 0]
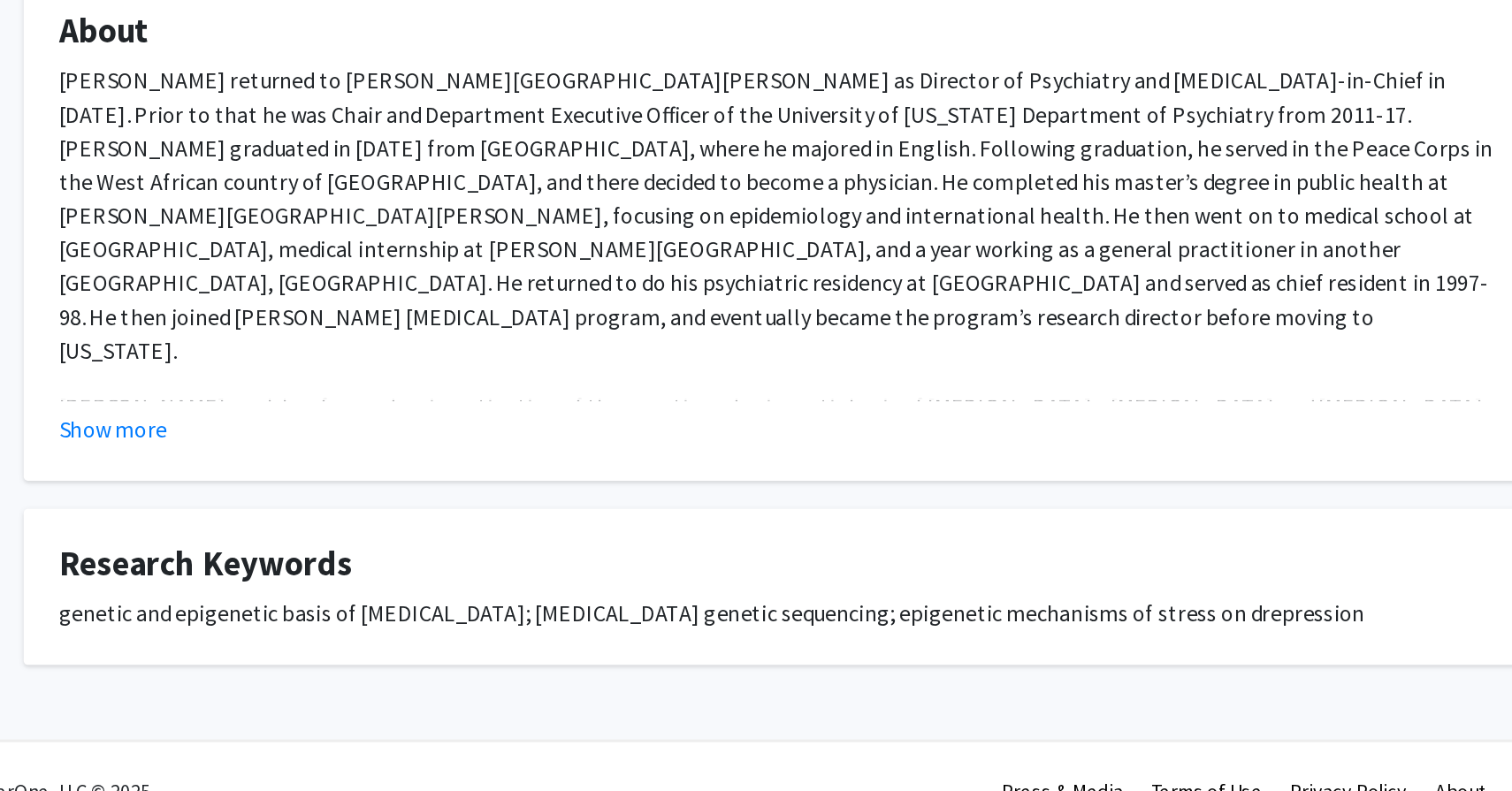
click at [394, 553] on div "Show more" at bounding box center [756, 563] width 901 height 21
click at [346, 554] on button "Show more" at bounding box center [339, 563] width 68 height 21
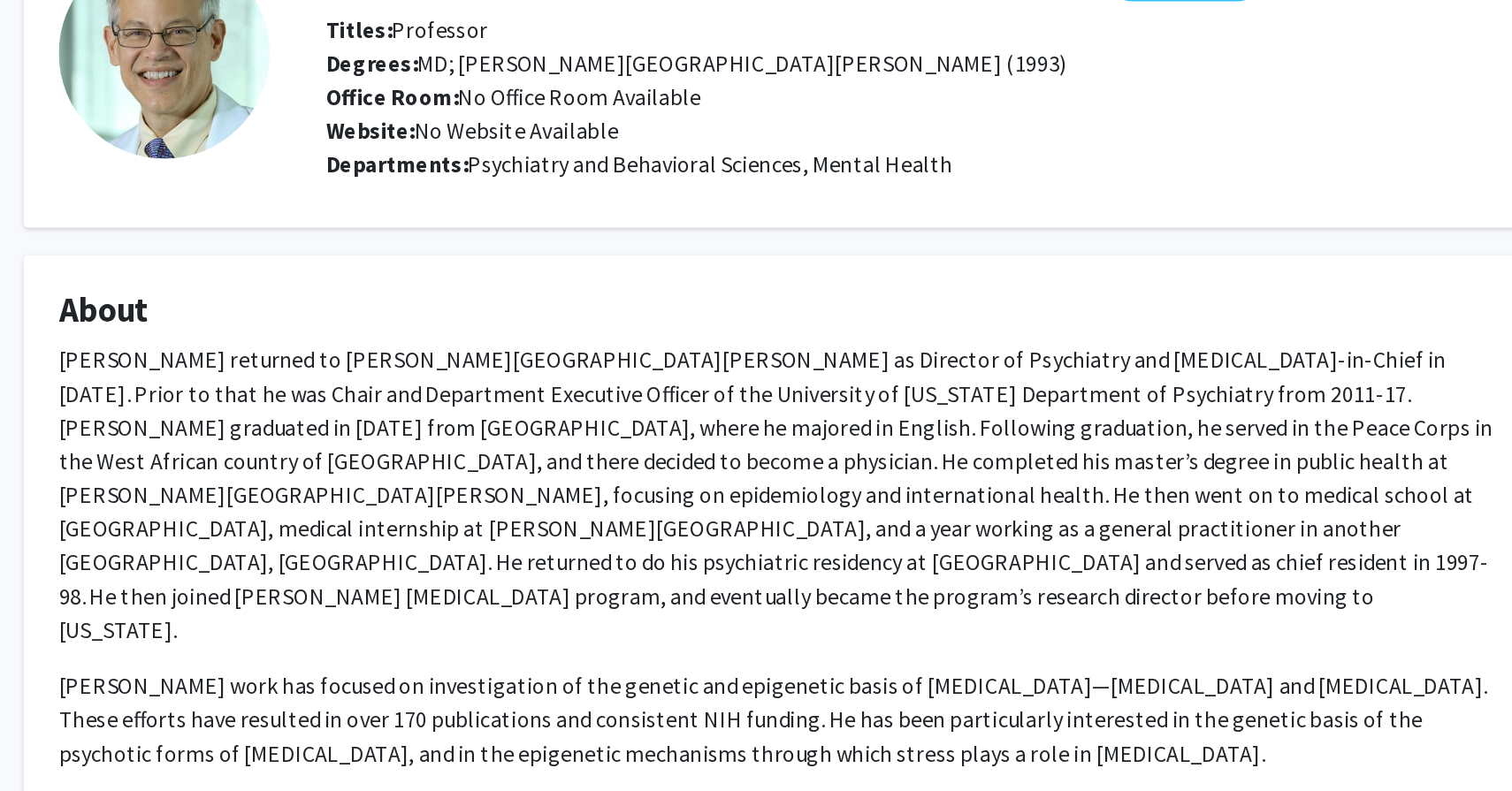
scroll to position [0, 0]
